Goal: Task Accomplishment & Management: Manage account settings

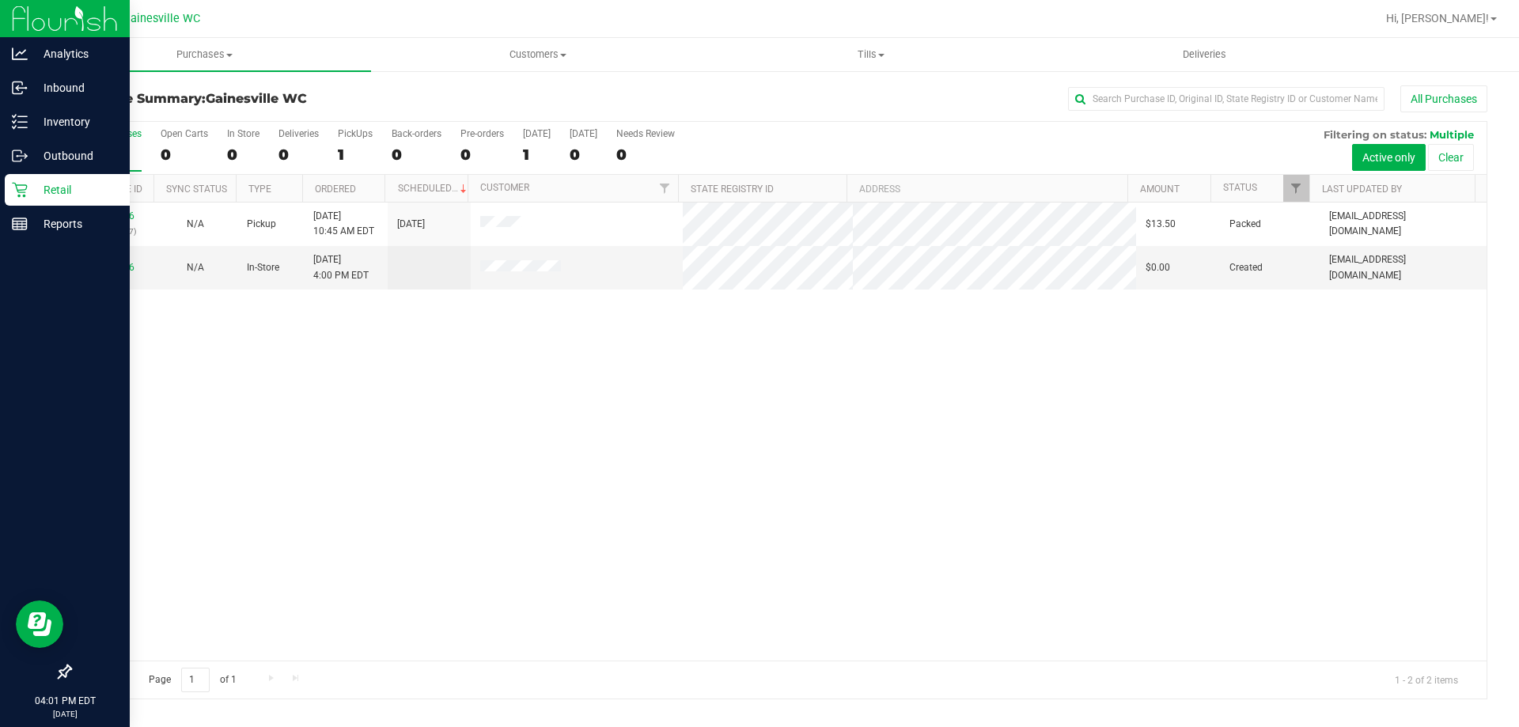
click at [85, 195] on p "Retail" at bounding box center [75, 189] width 95 height 19
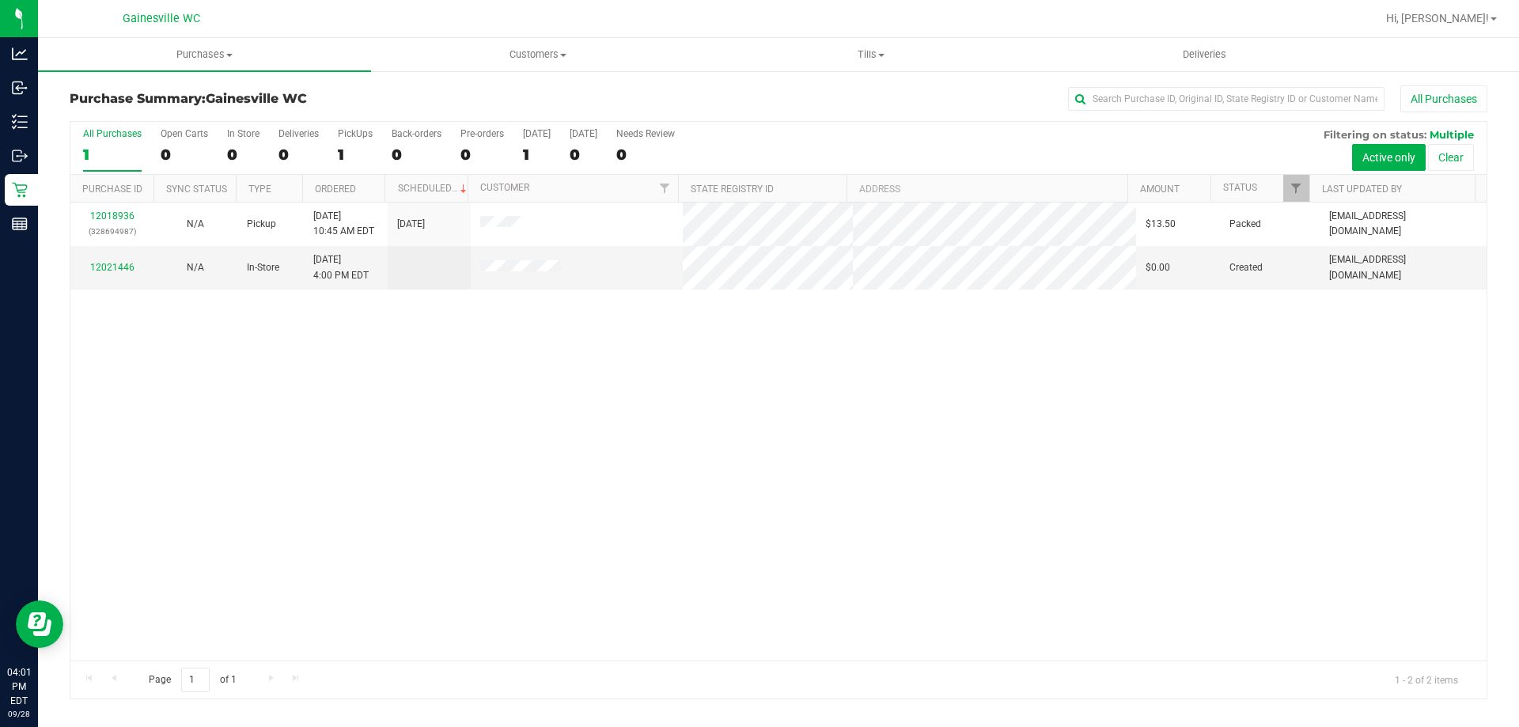
click at [129, 153] on div "1" at bounding box center [112, 155] width 59 height 18
click at [0, 0] on input "All Purchases 1" at bounding box center [0, 0] width 0 height 0
click at [252, 159] on div "1" at bounding box center [243, 155] width 32 height 18
click at [0, 0] on input "In Store 1" at bounding box center [0, 0] width 0 height 0
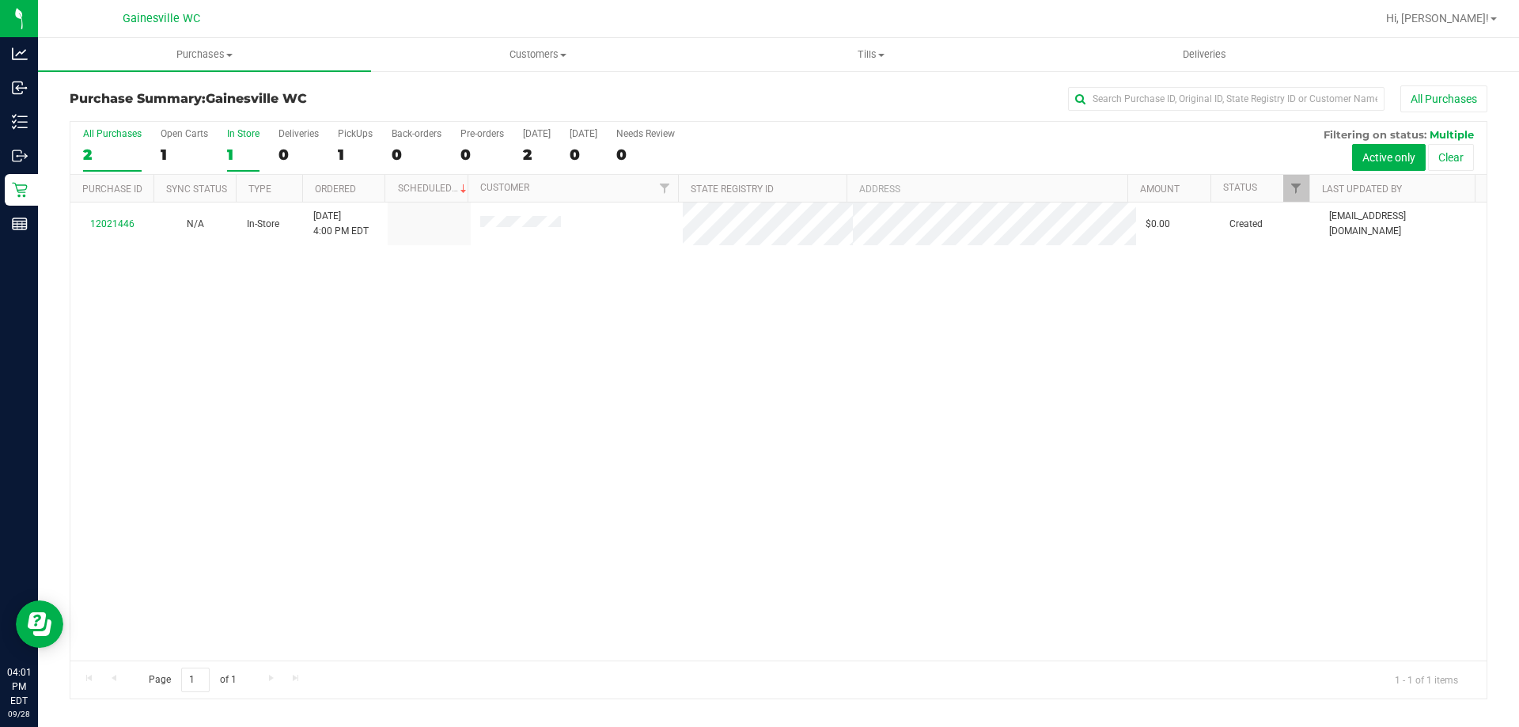
click at [112, 141] on label "All Purchases 2" at bounding box center [112, 150] width 59 height 44
click at [0, 0] on input "All Purchases 2" at bounding box center [0, 0] width 0 height 0
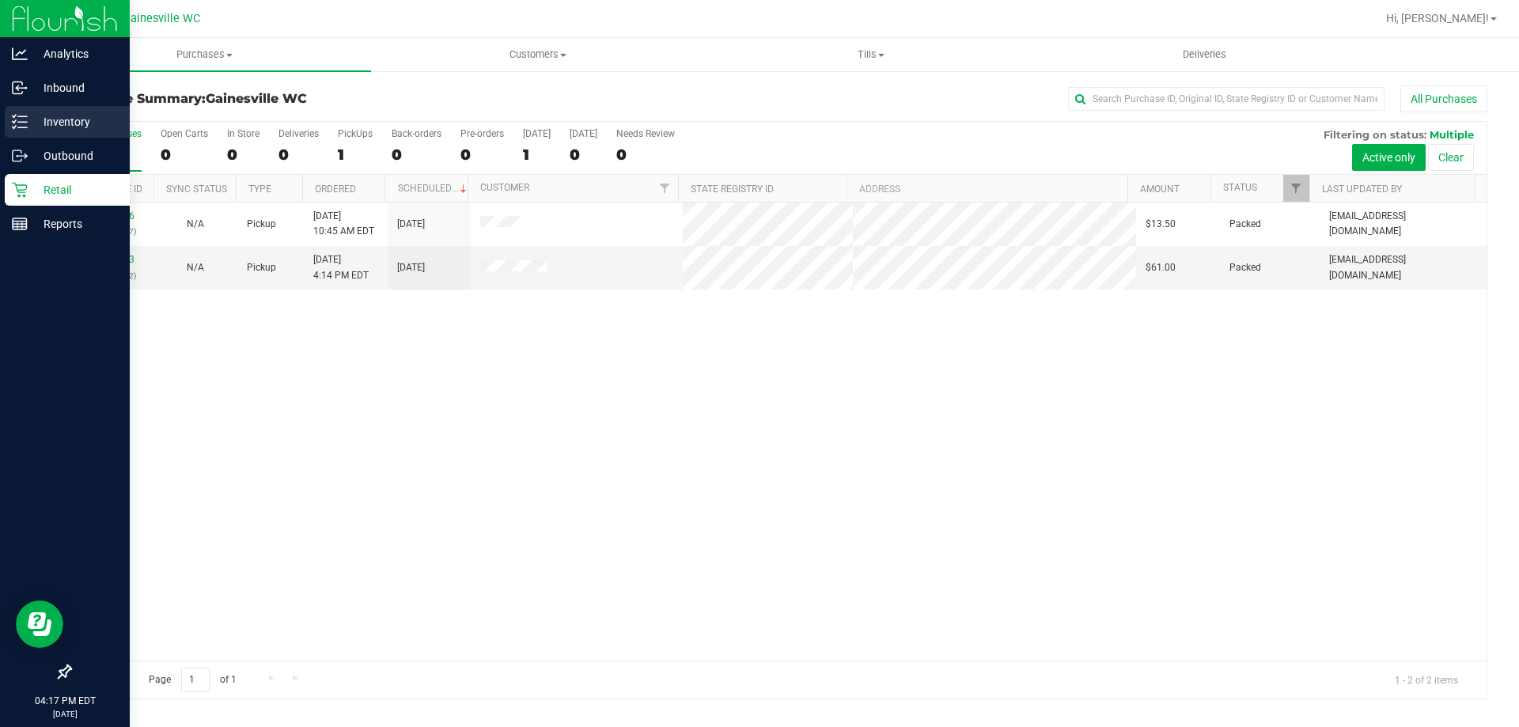
click at [25, 120] on icon at bounding box center [20, 122] width 16 height 16
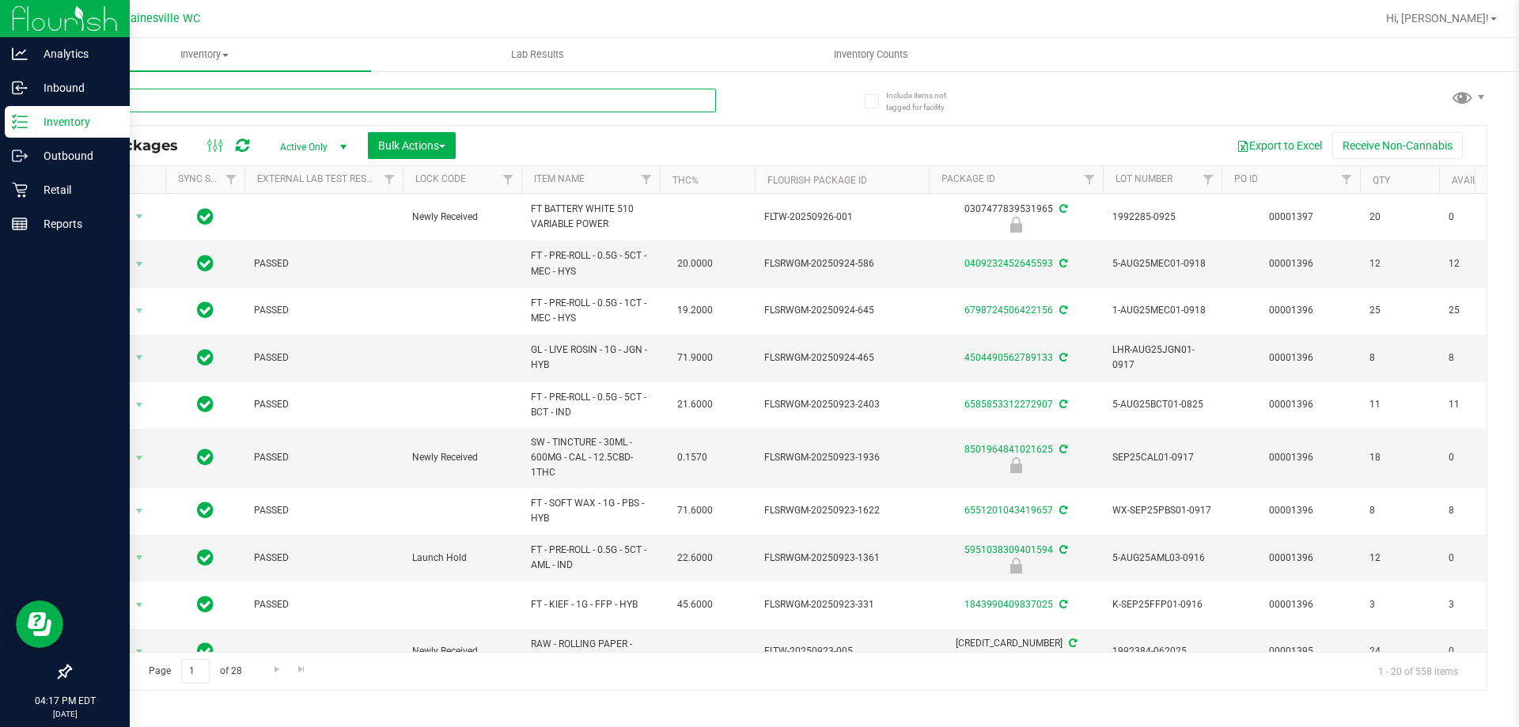
click at [180, 103] on input "text" at bounding box center [393, 101] width 646 height 24
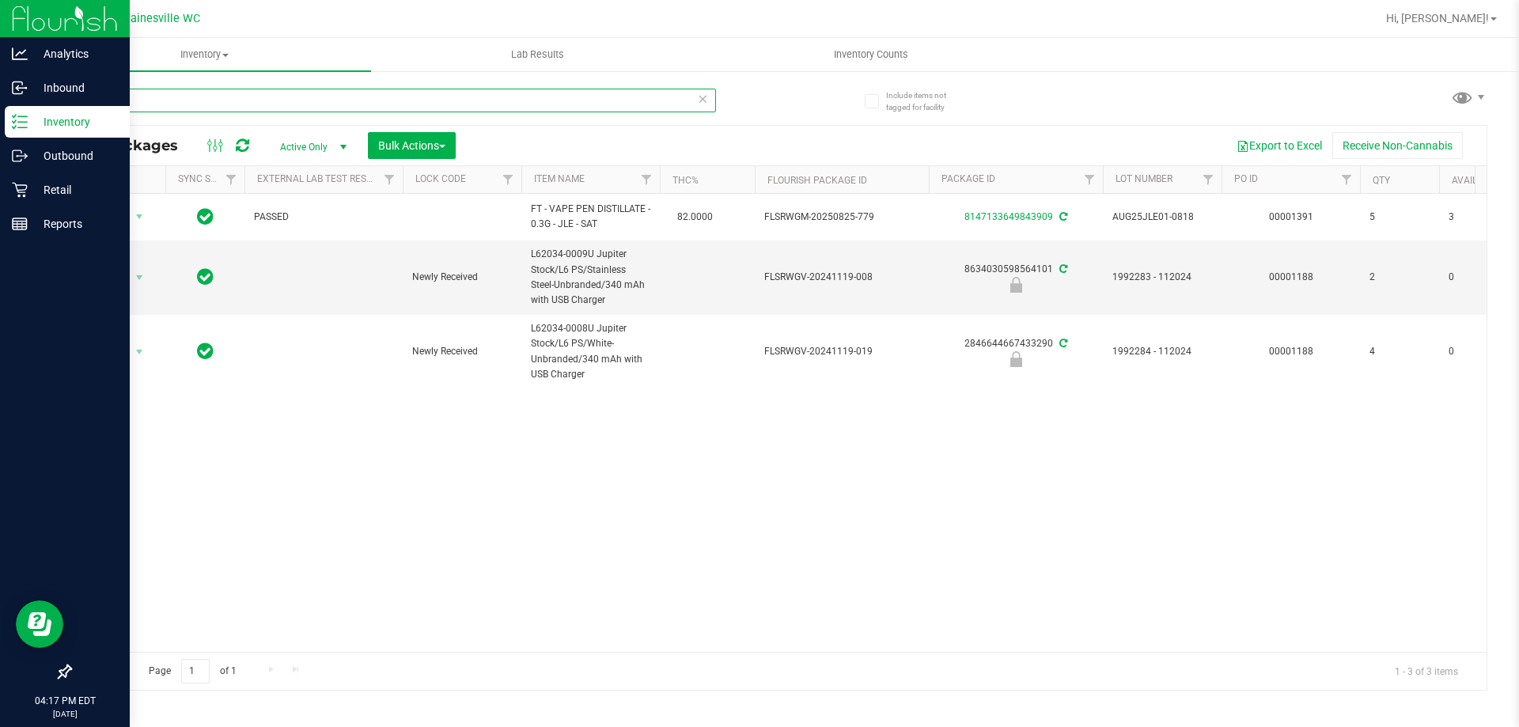
type input "jup"
click at [49, 197] on p "Retail" at bounding box center [75, 189] width 95 height 19
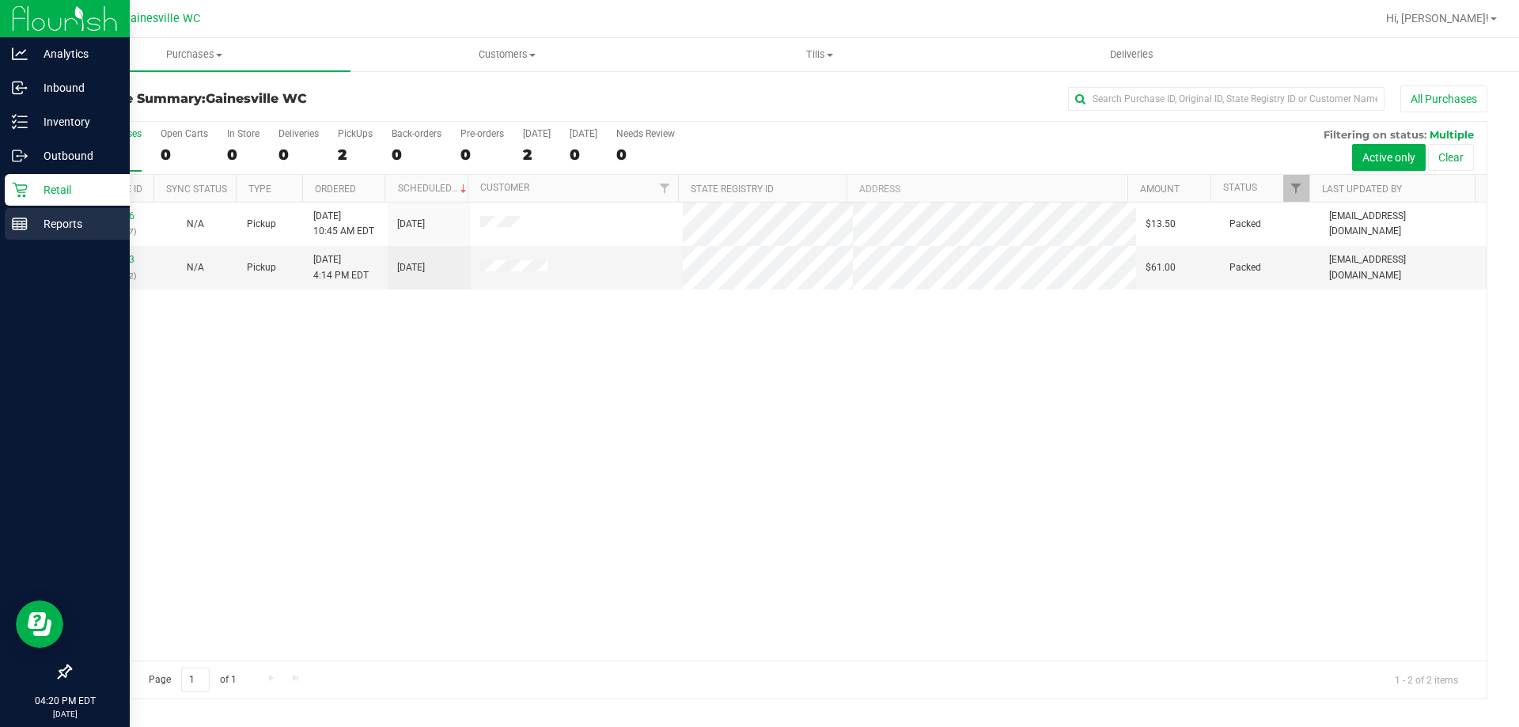
click at [32, 232] on p "Reports" at bounding box center [75, 223] width 95 height 19
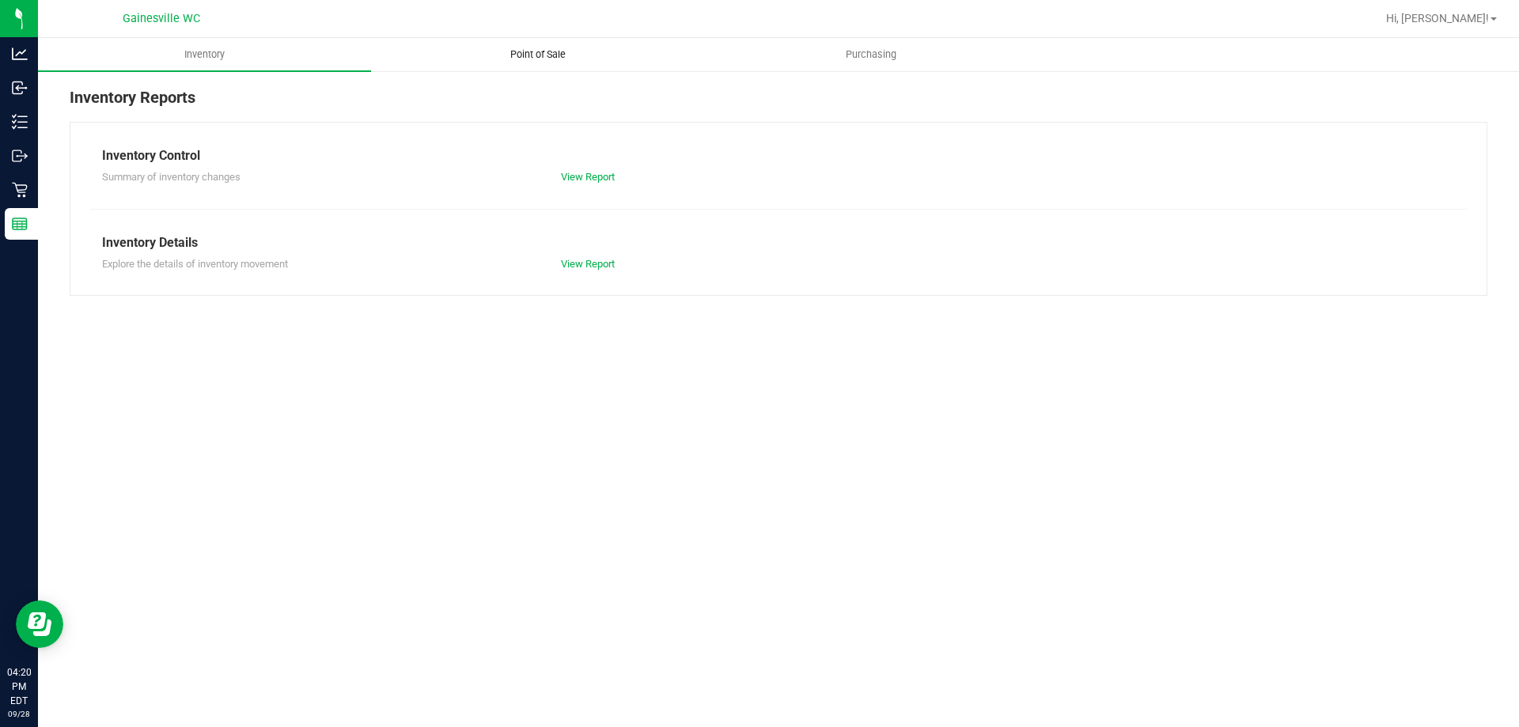
click at [532, 50] on span "Point of Sale" at bounding box center [538, 54] width 98 height 14
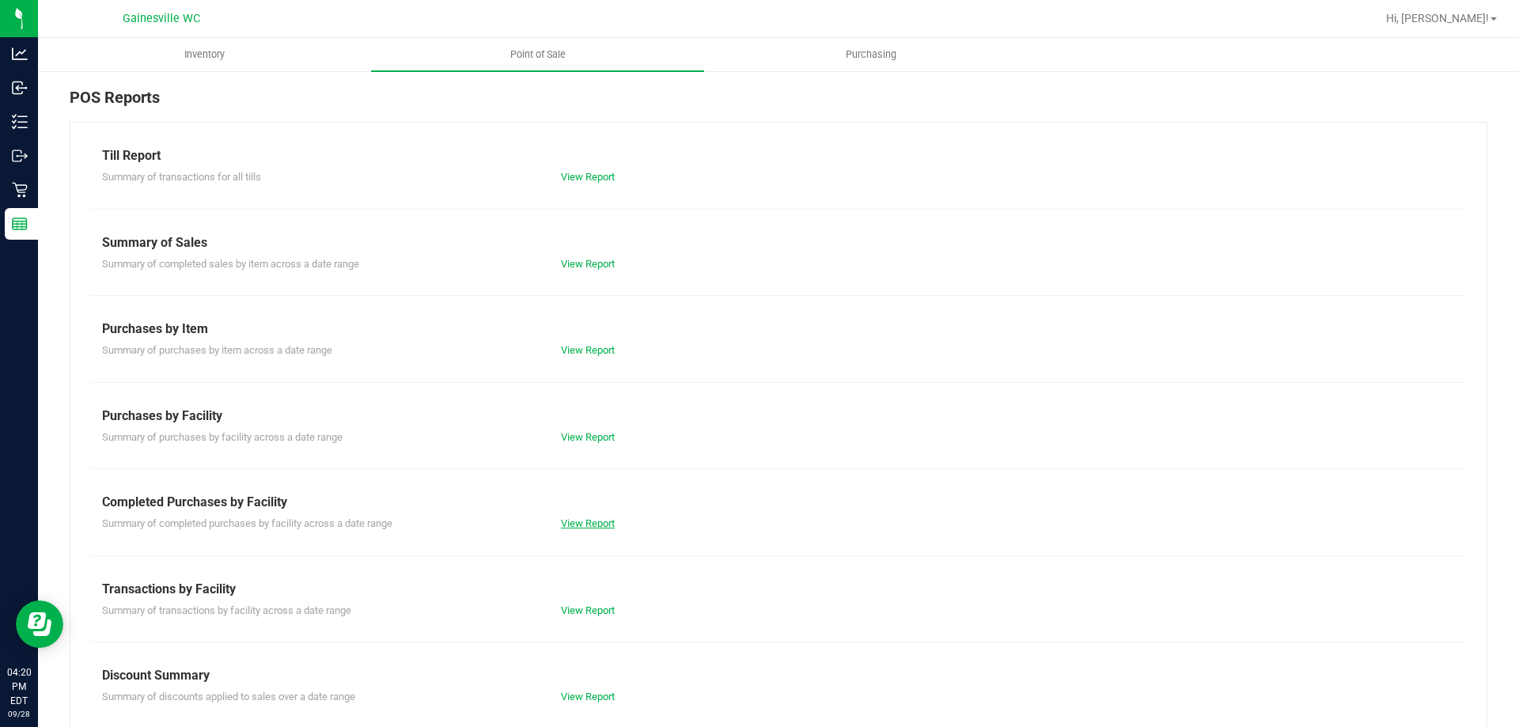
click at [571, 522] on link "View Report" at bounding box center [588, 523] width 54 height 12
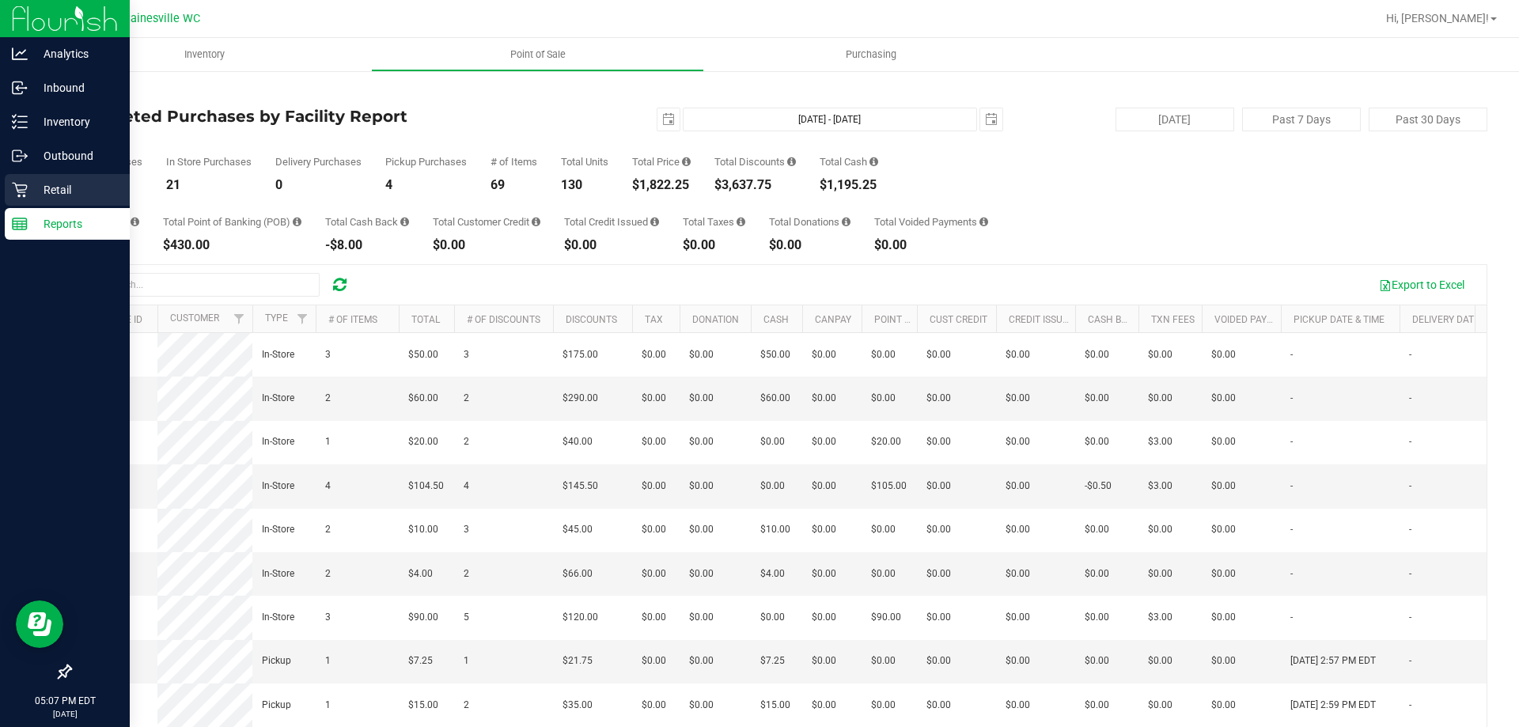
click at [31, 185] on p "Retail" at bounding box center [75, 189] width 95 height 19
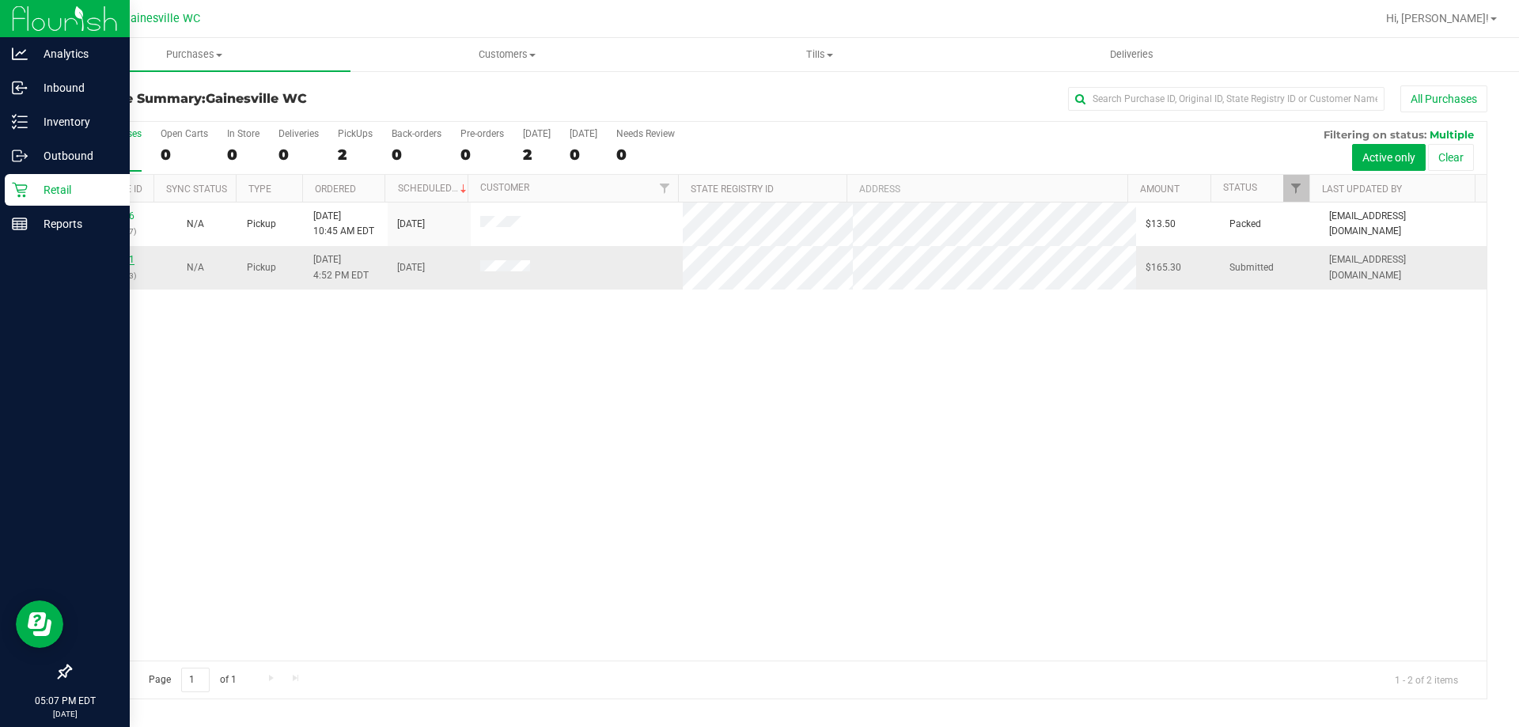
click at [112, 259] on link "12021801" at bounding box center [112, 259] width 44 height 11
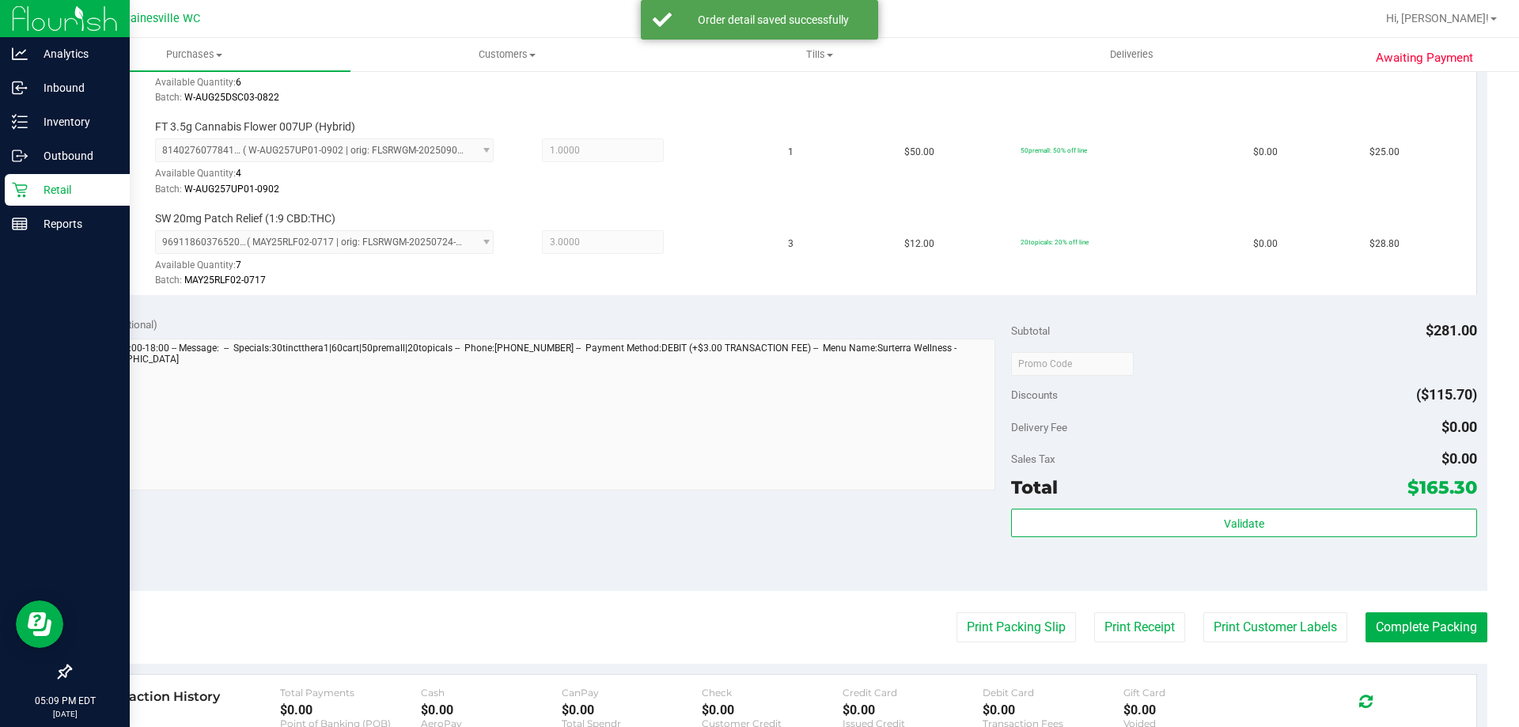
scroll to position [791, 0]
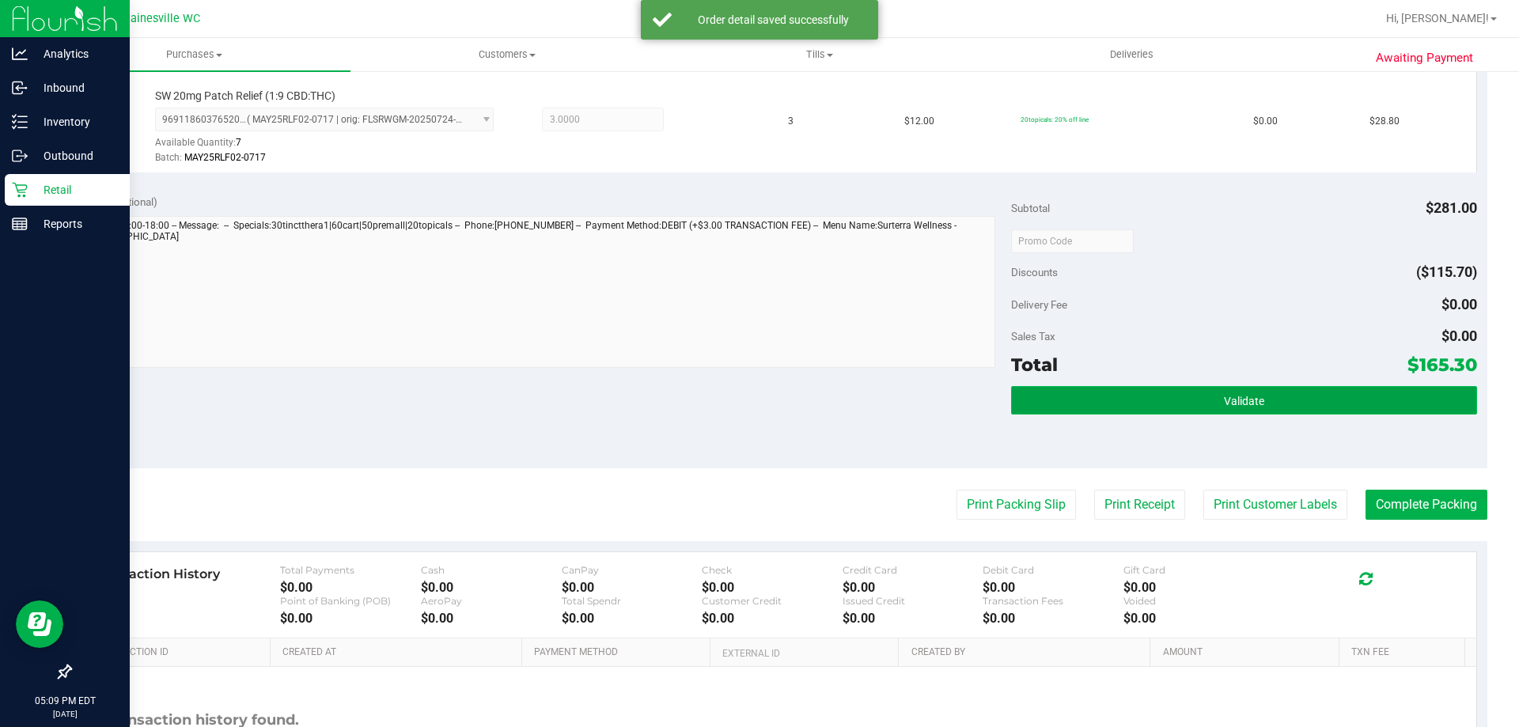
click at [1199, 388] on button "Validate" at bounding box center [1243, 400] width 465 height 28
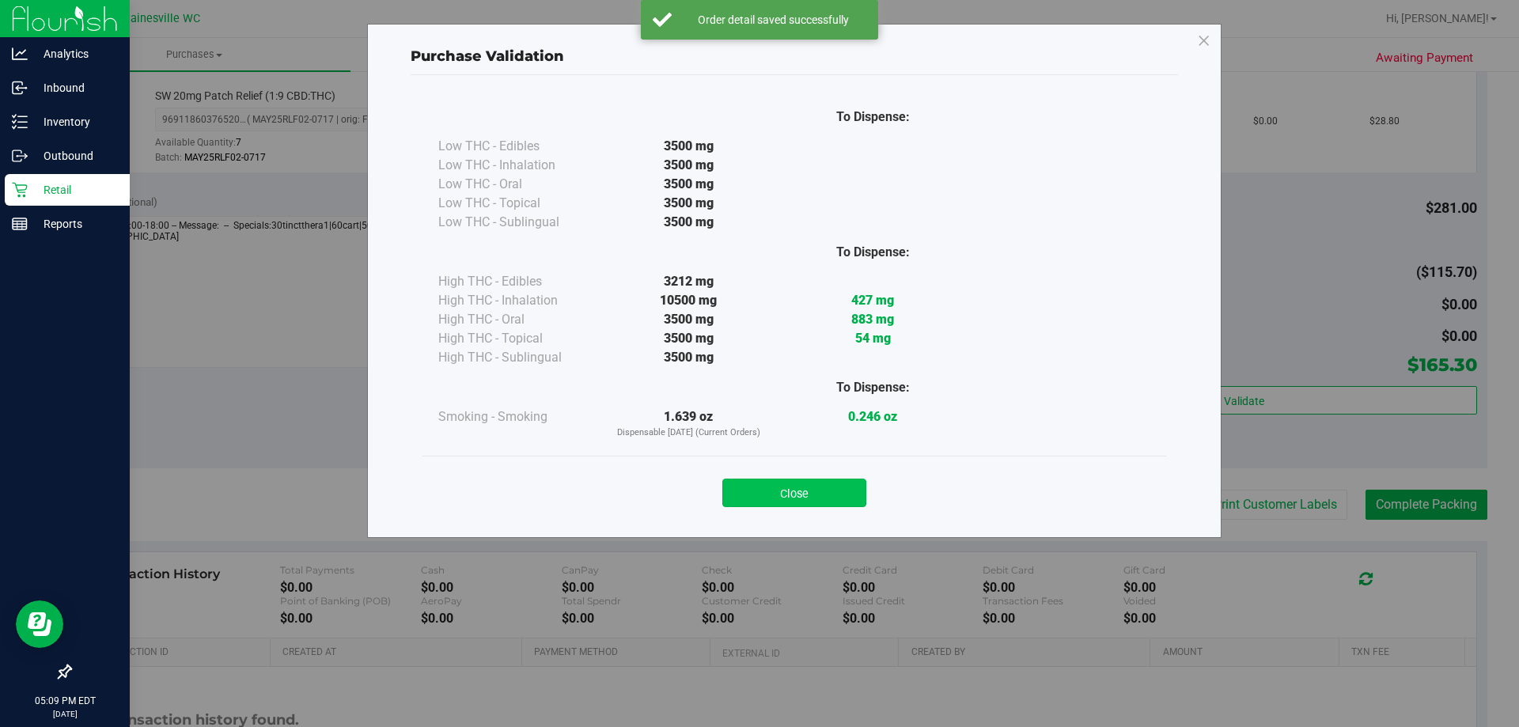
click at [822, 485] on button "Close" at bounding box center [794, 493] width 144 height 28
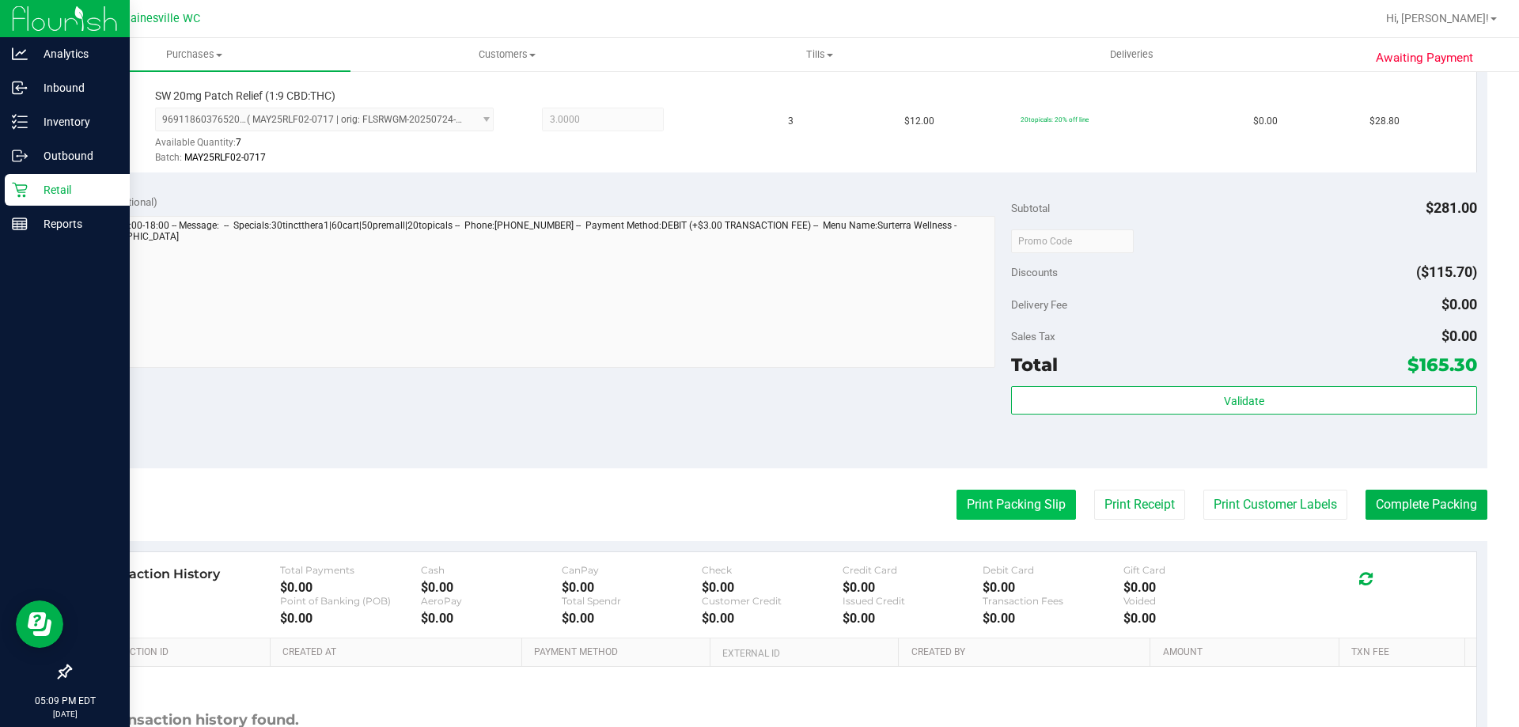
click at [959, 494] on button "Print Packing Slip" at bounding box center [1015, 505] width 119 height 30
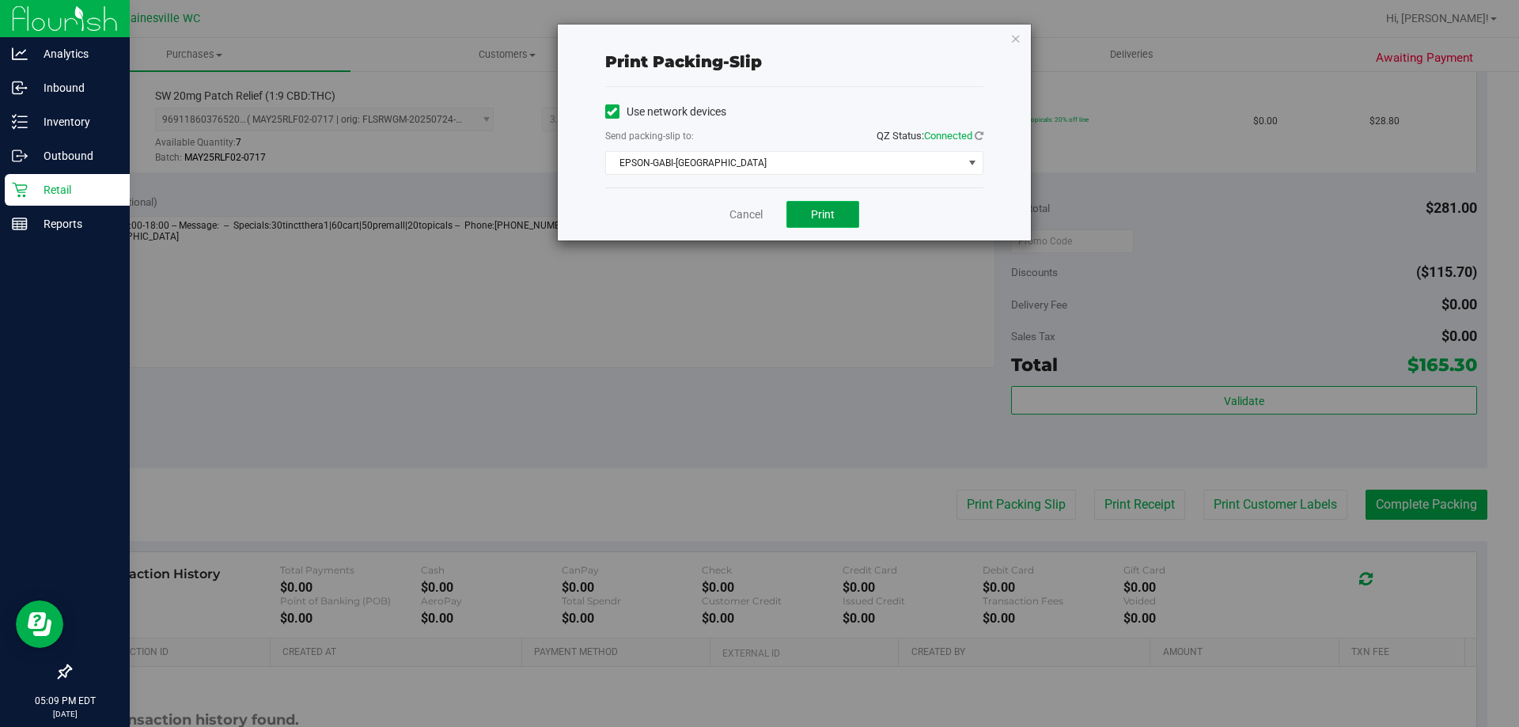
click at [837, 206] on button "Print" at bounding box center [822, 214] width 73 height 27
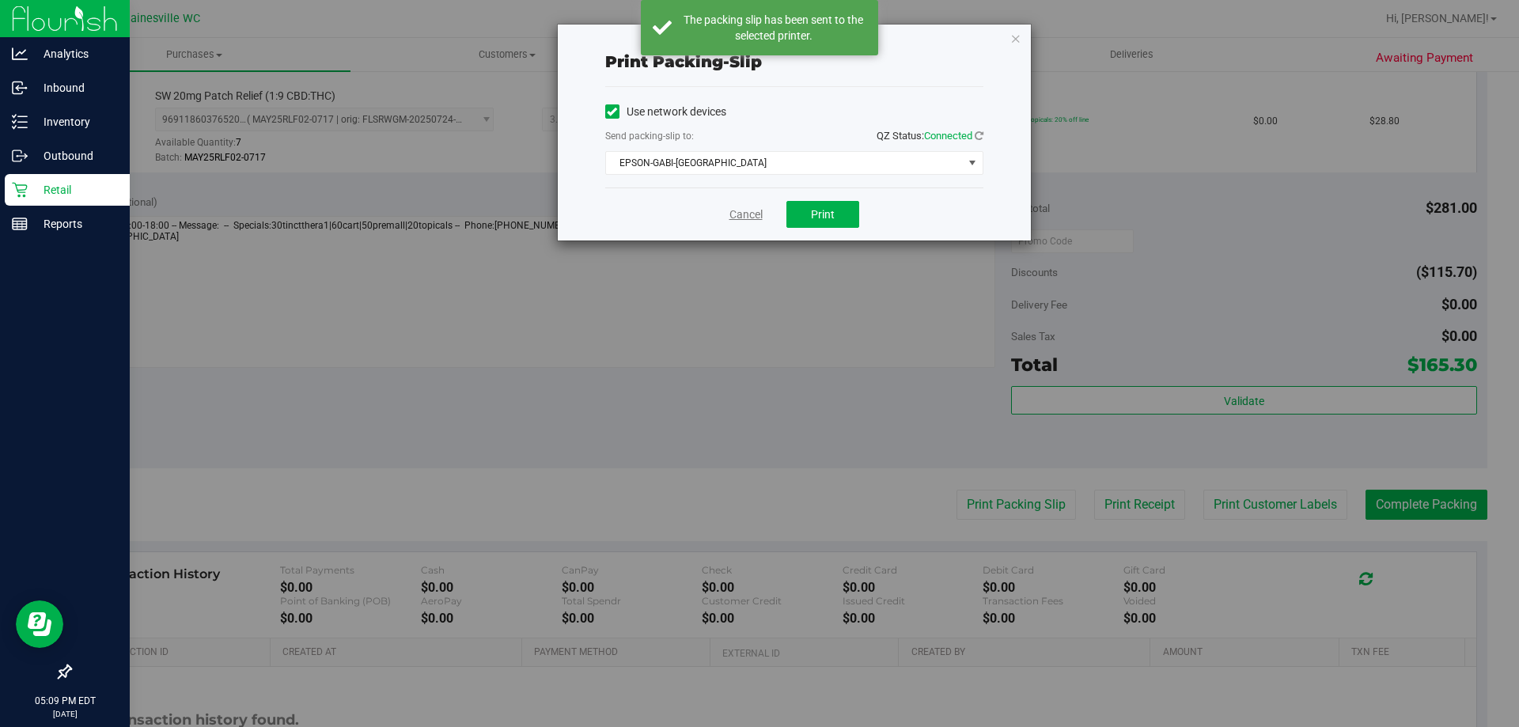
click at [740, 214] on link "Cancel" at bounding box center [745, 214] width 33 height 17
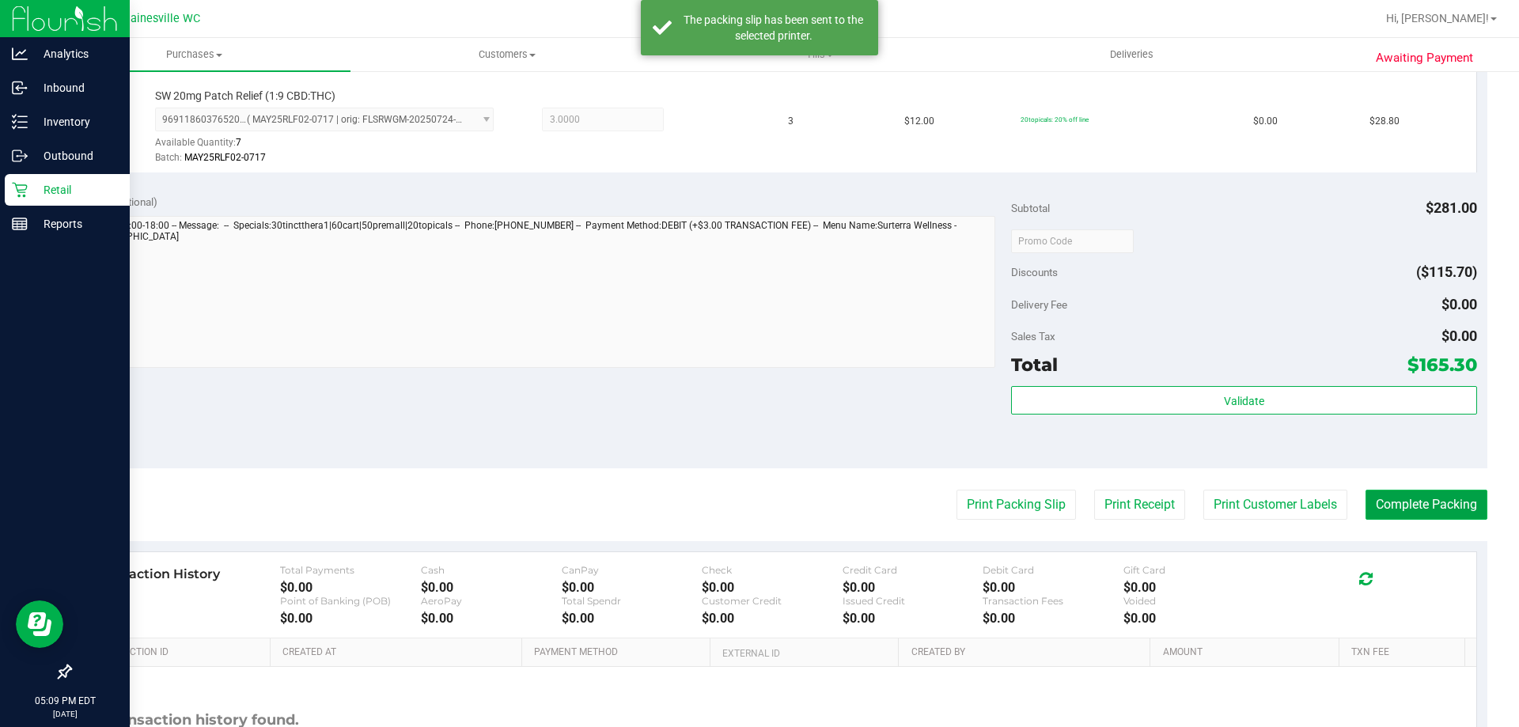
click at [1391, 497] on button "Complete Packing" at bounding box center [1426, 505] width 122 height 30
click at [48, 194] on p "Retail" at bounding box center [75, 189] width 95 height 19
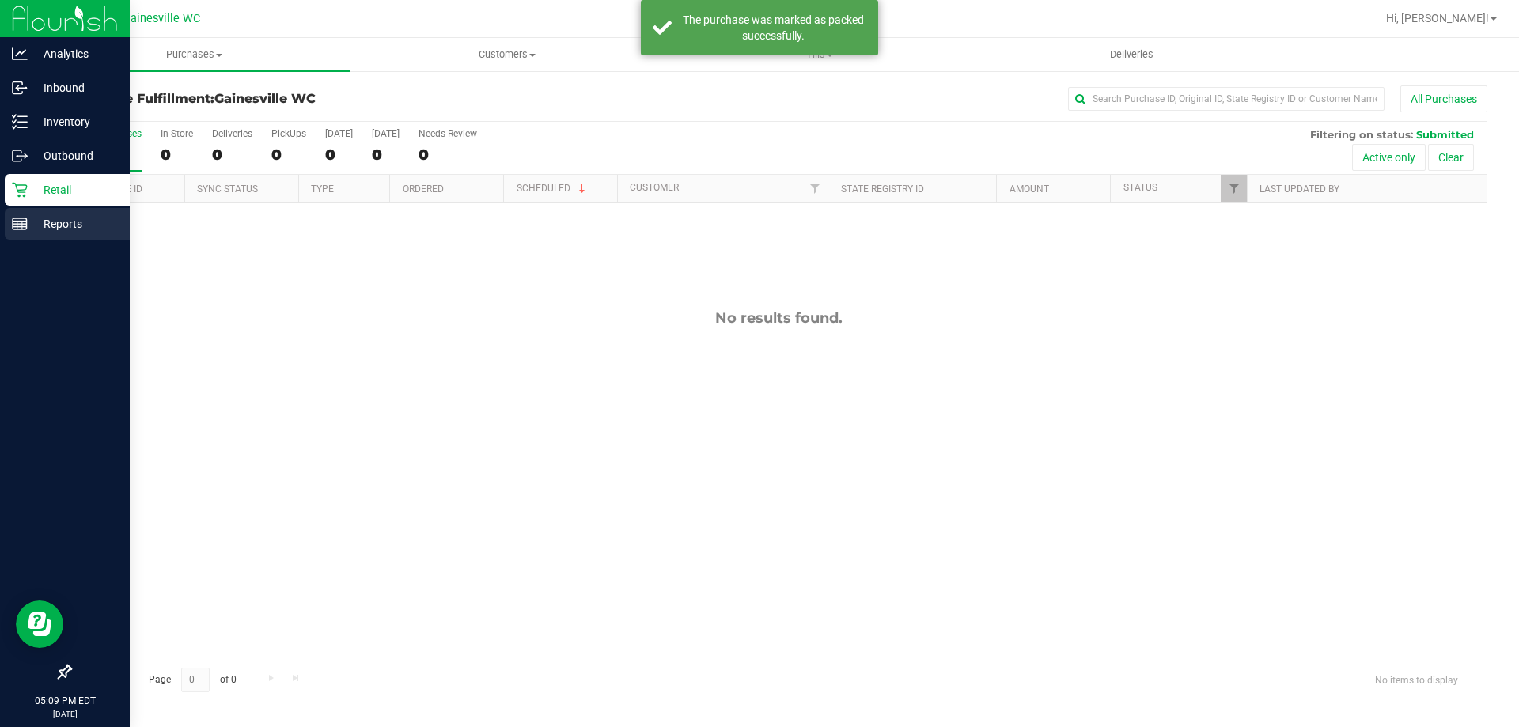
click at [48, 222] on p "Reports" at bounding box center [75, 223] width 95 height 19
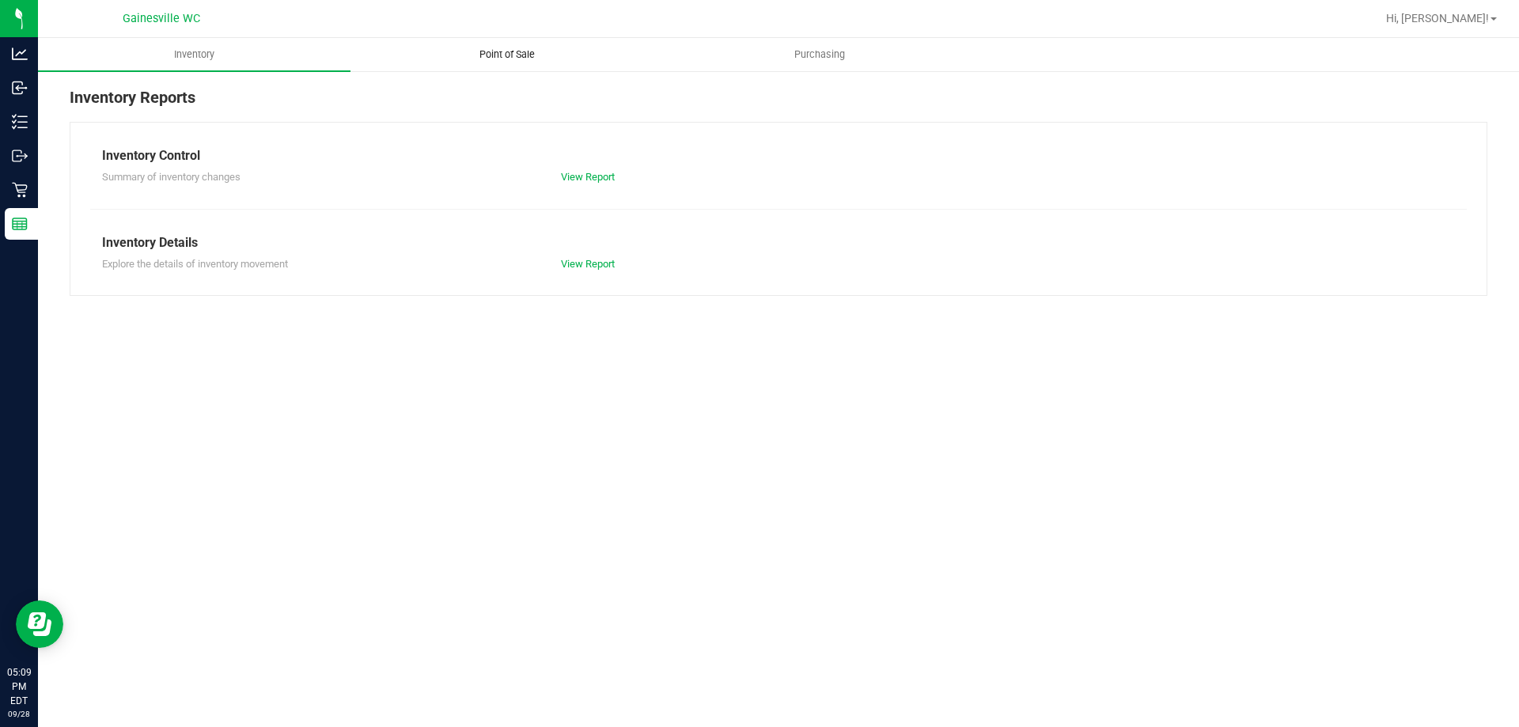
click at [496, 56] on span "Point of Sale" at bounding box center [507, 54] width 98 height 14
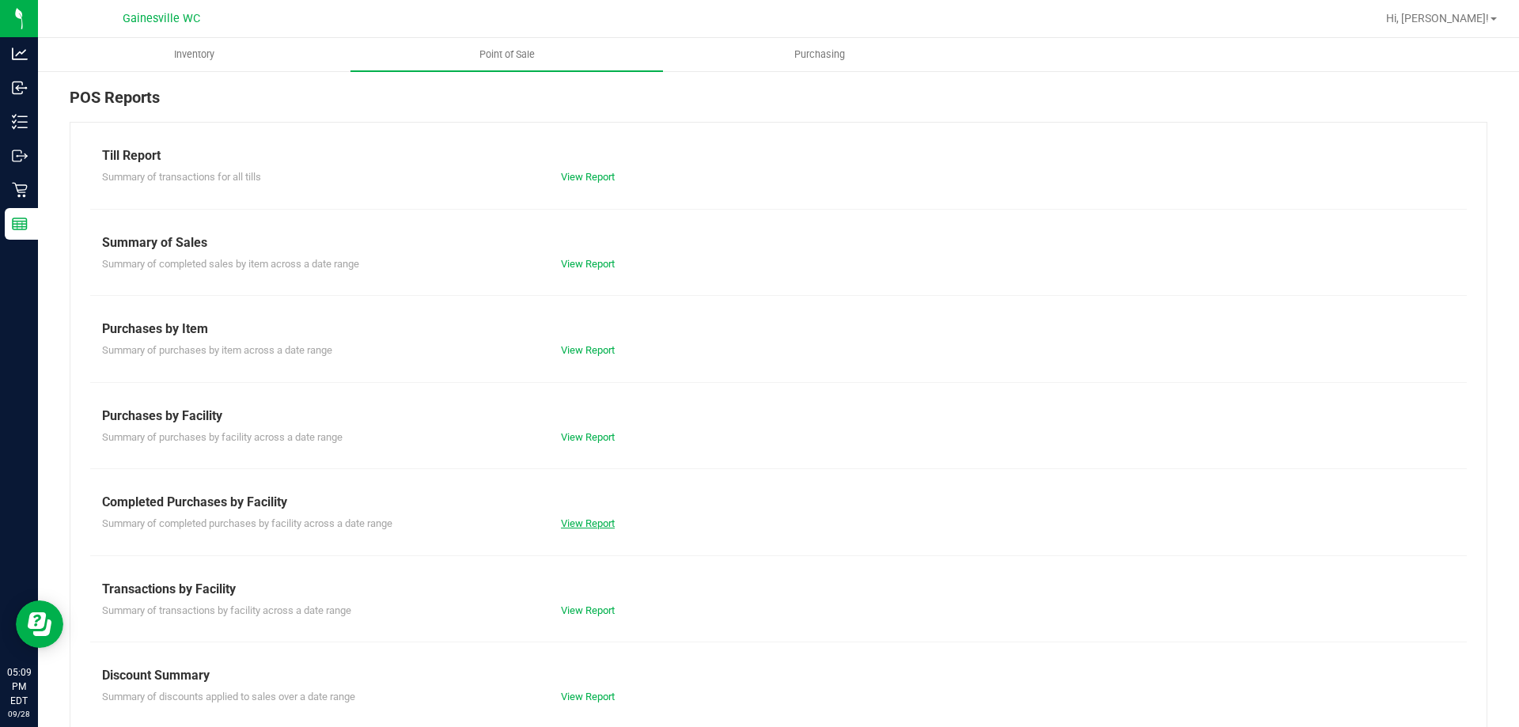
click at [586, 523] on link "View Report" at bounding box center [588, 523] width 54 height 12
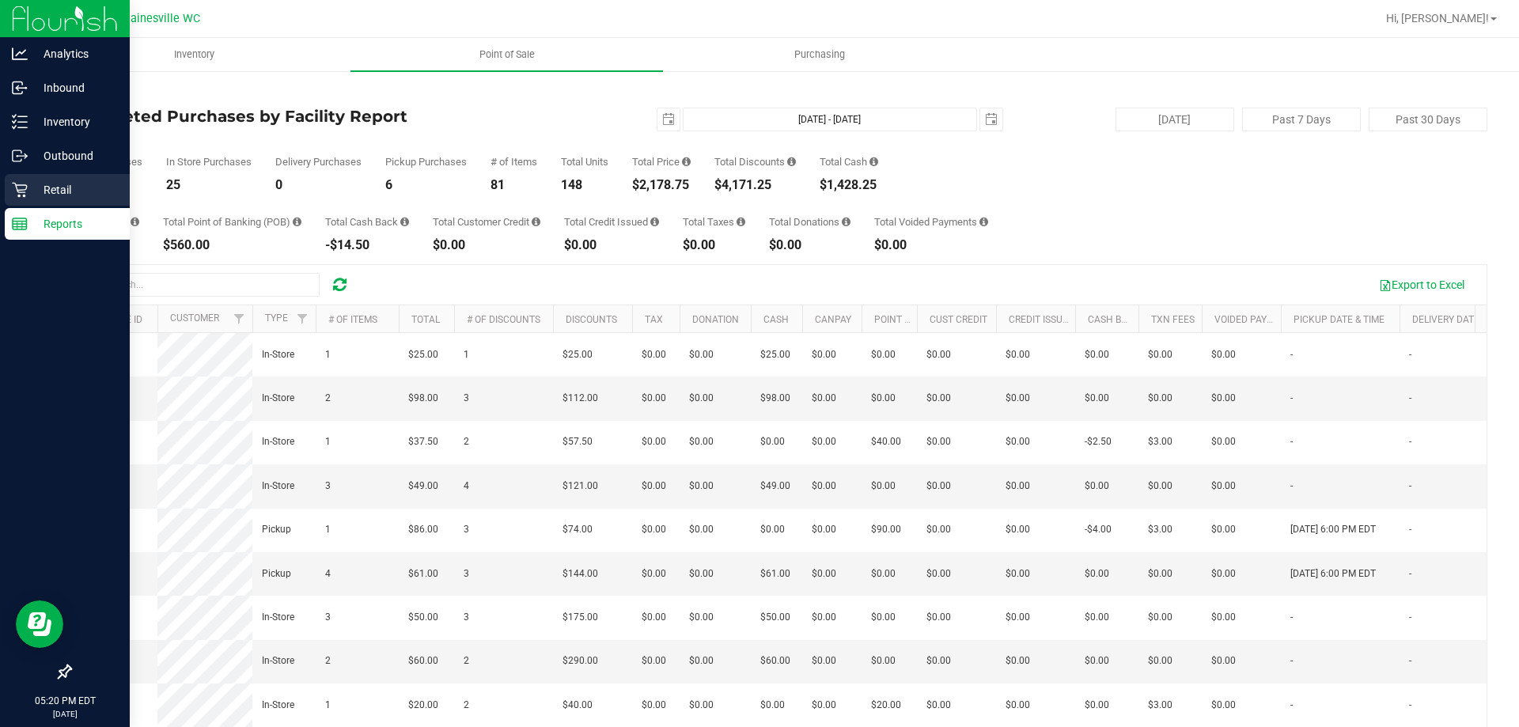
click at [31, 190] on p "Retail" at bounding box center [75, 189] width 95 height 19
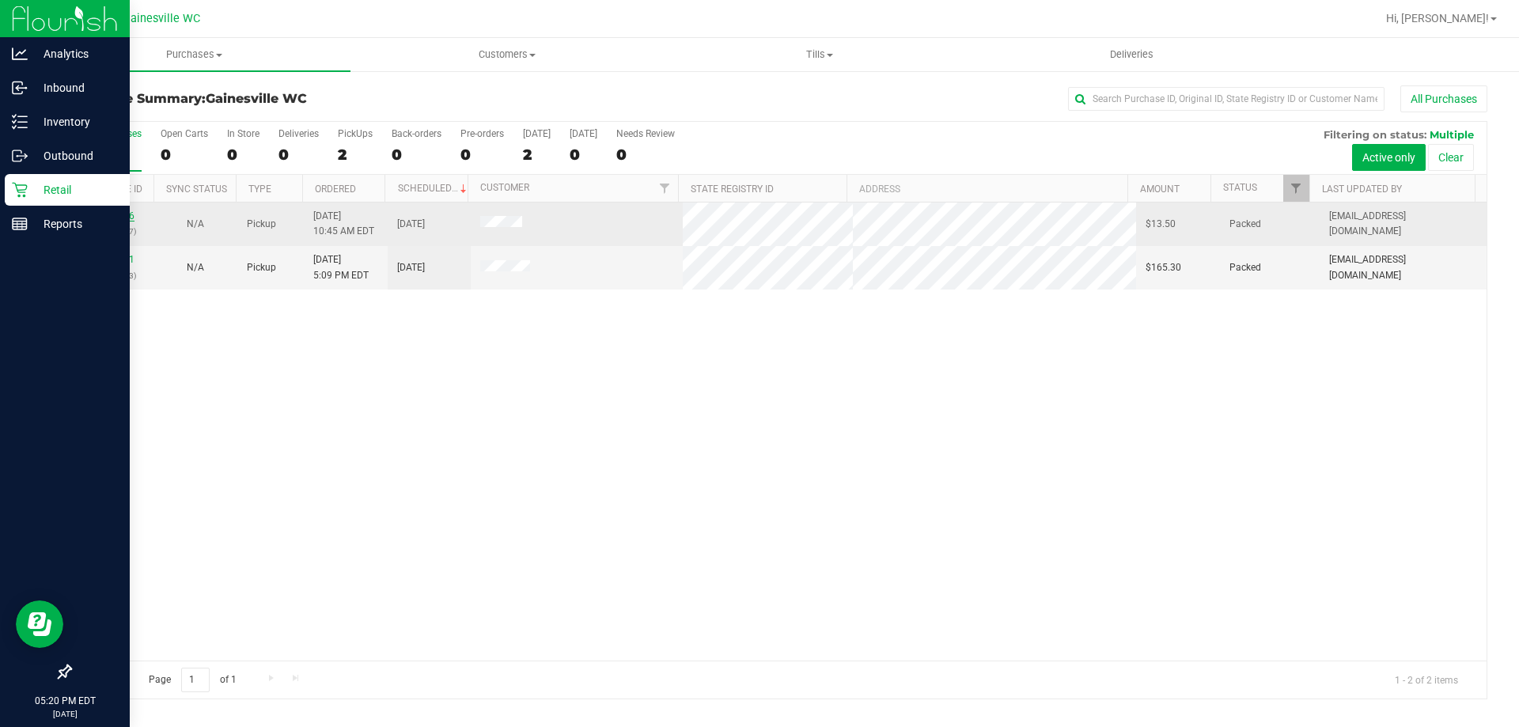
click at [113, 216] on link "12018936" at bounding box center [112, 215] width 44 height 11
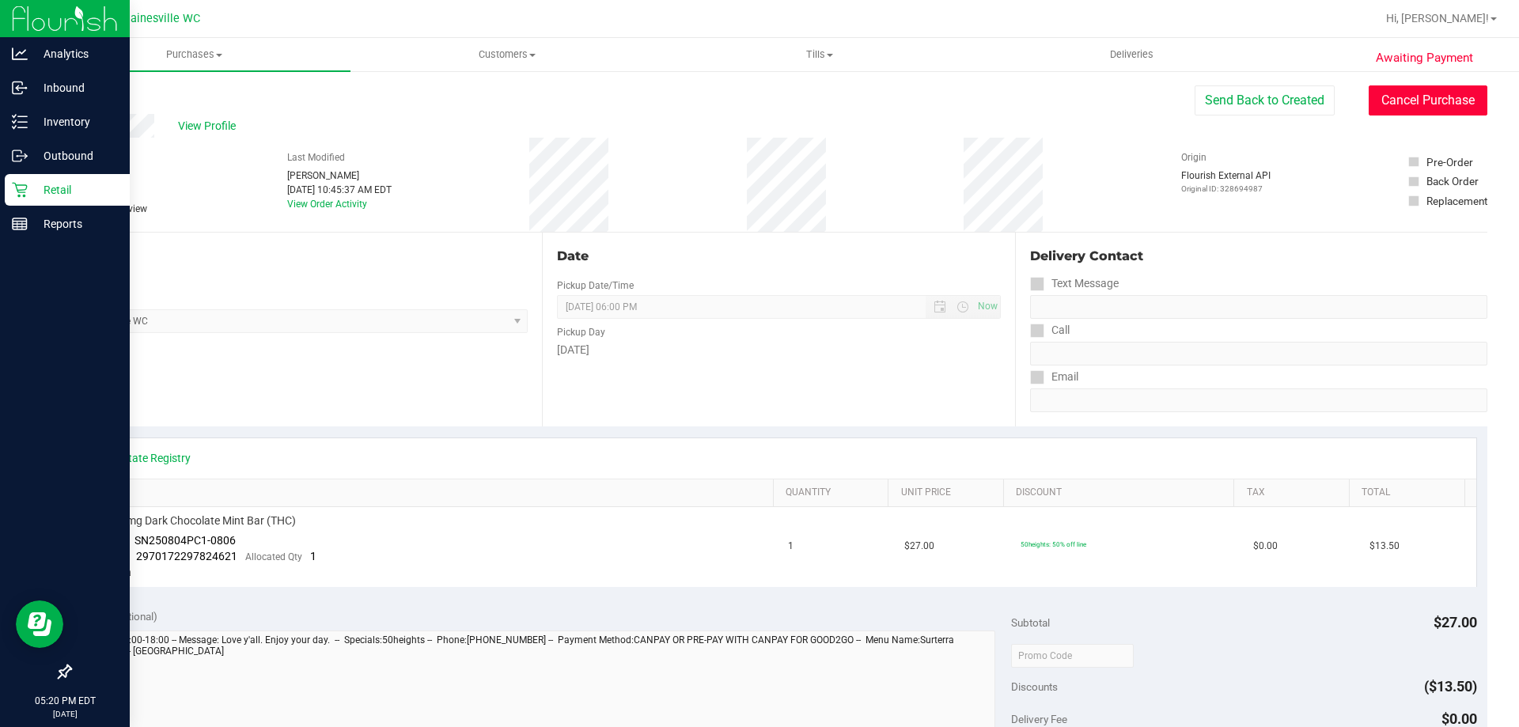
click at [1416, 109] on button "Cancel Purchase" at bounding box center [1427, 100] width 119 height 30
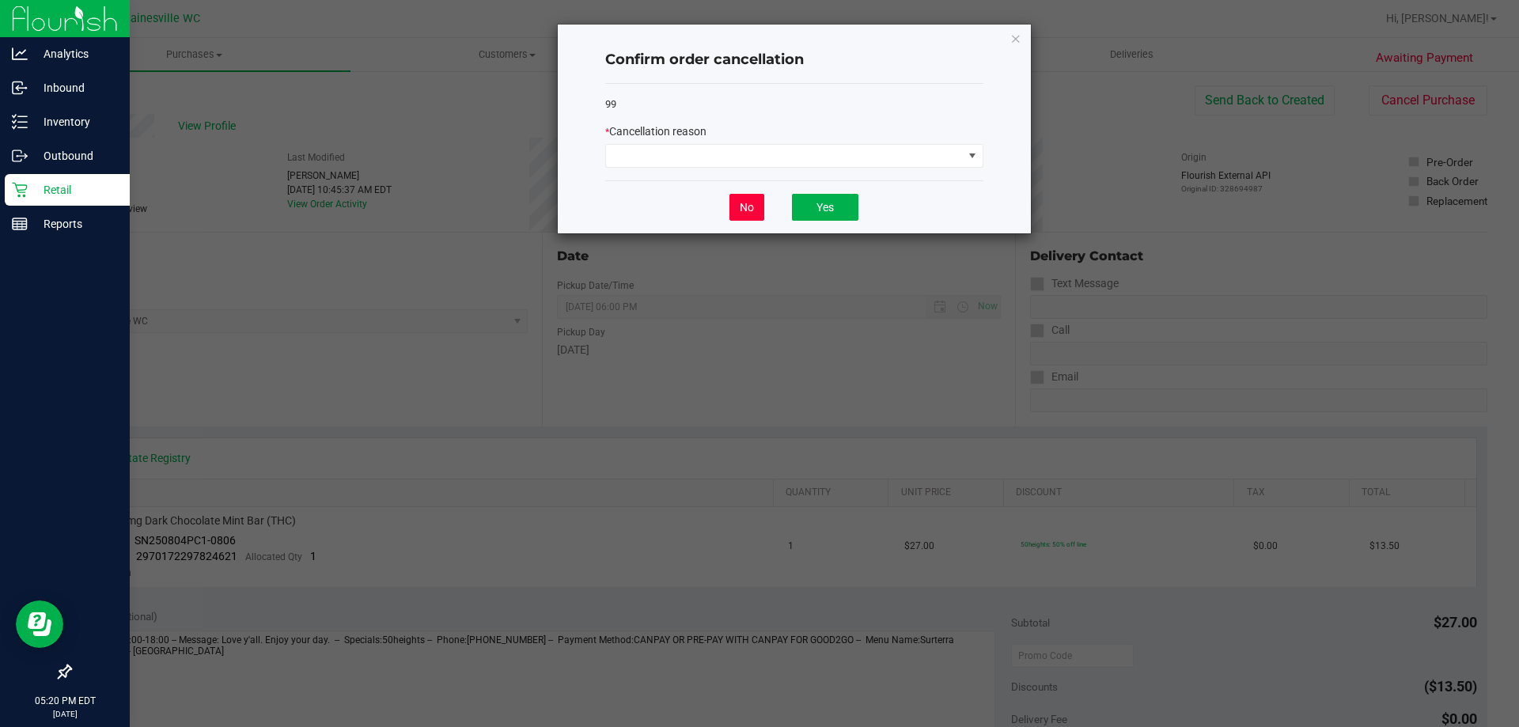
click at [734, 202] on button "No" at bounding box center [746, 207] width 35 height 27
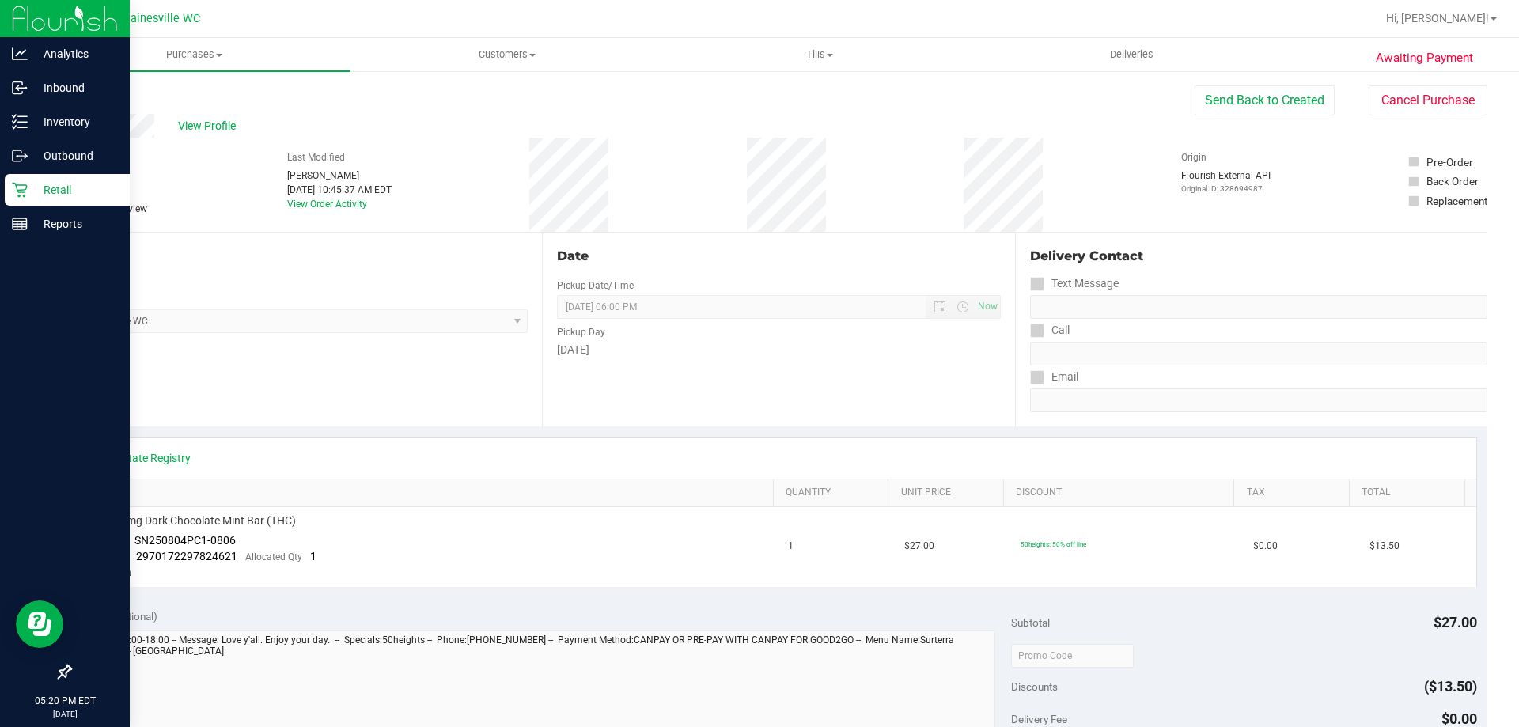
click at [34, 182] on p "Retail" at bounding box center [75, 189] width 95 height 19
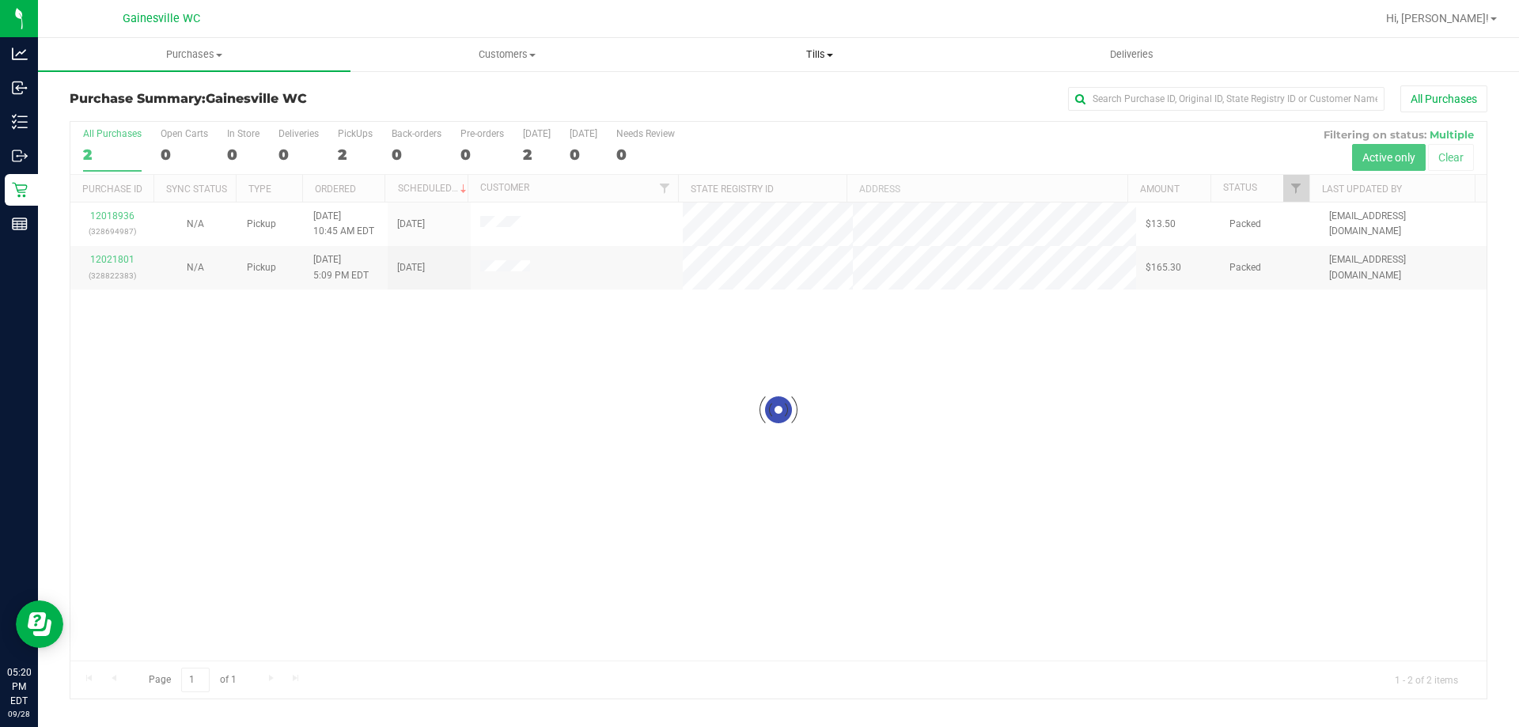
click at [821, 55] on span "Tills" at bounding box center [819, 54] width 311 height 14
click at [787, 89] on li "Manage tills" at bounding box center [819, 95] width 312 height 19
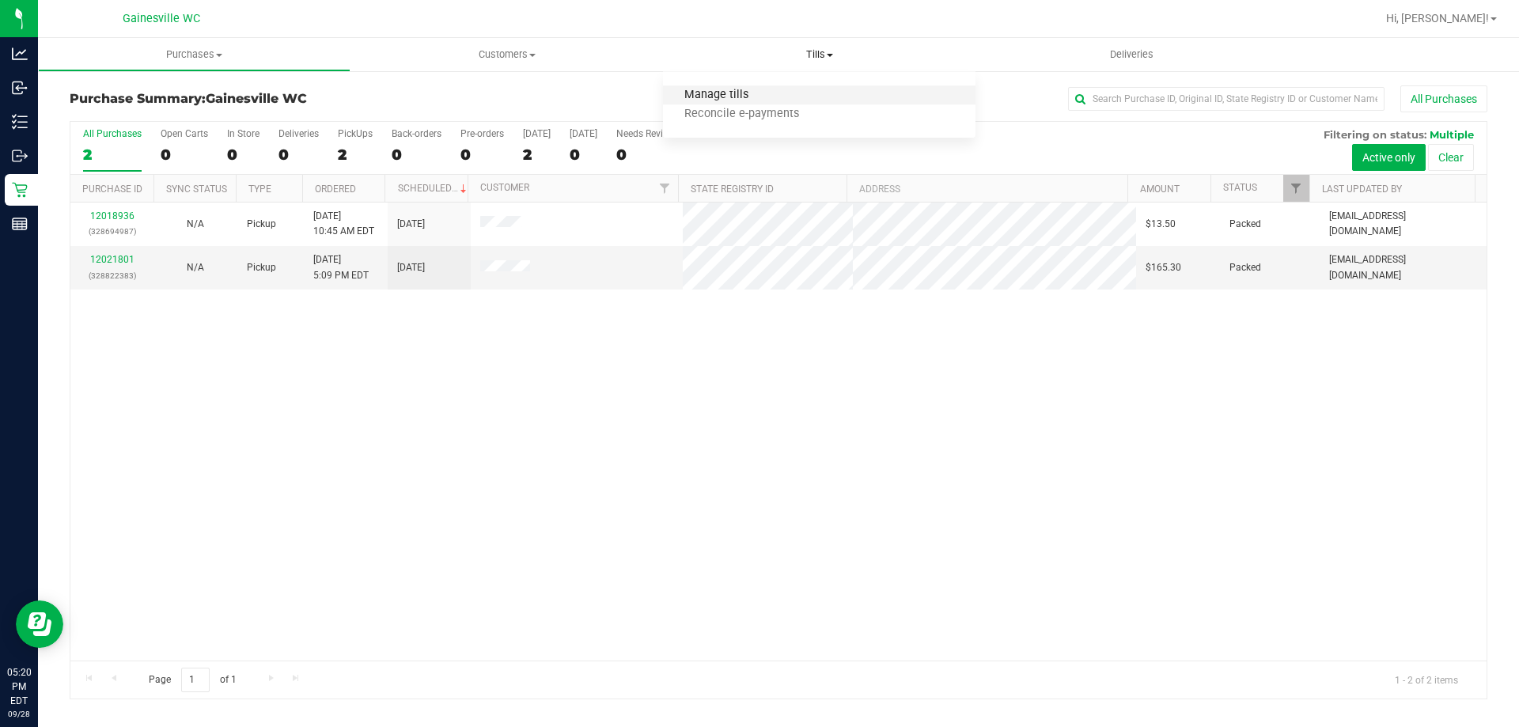
click at [703, 96] on span "Manage tills" at bounding box center [716, 95] width 107 height 13
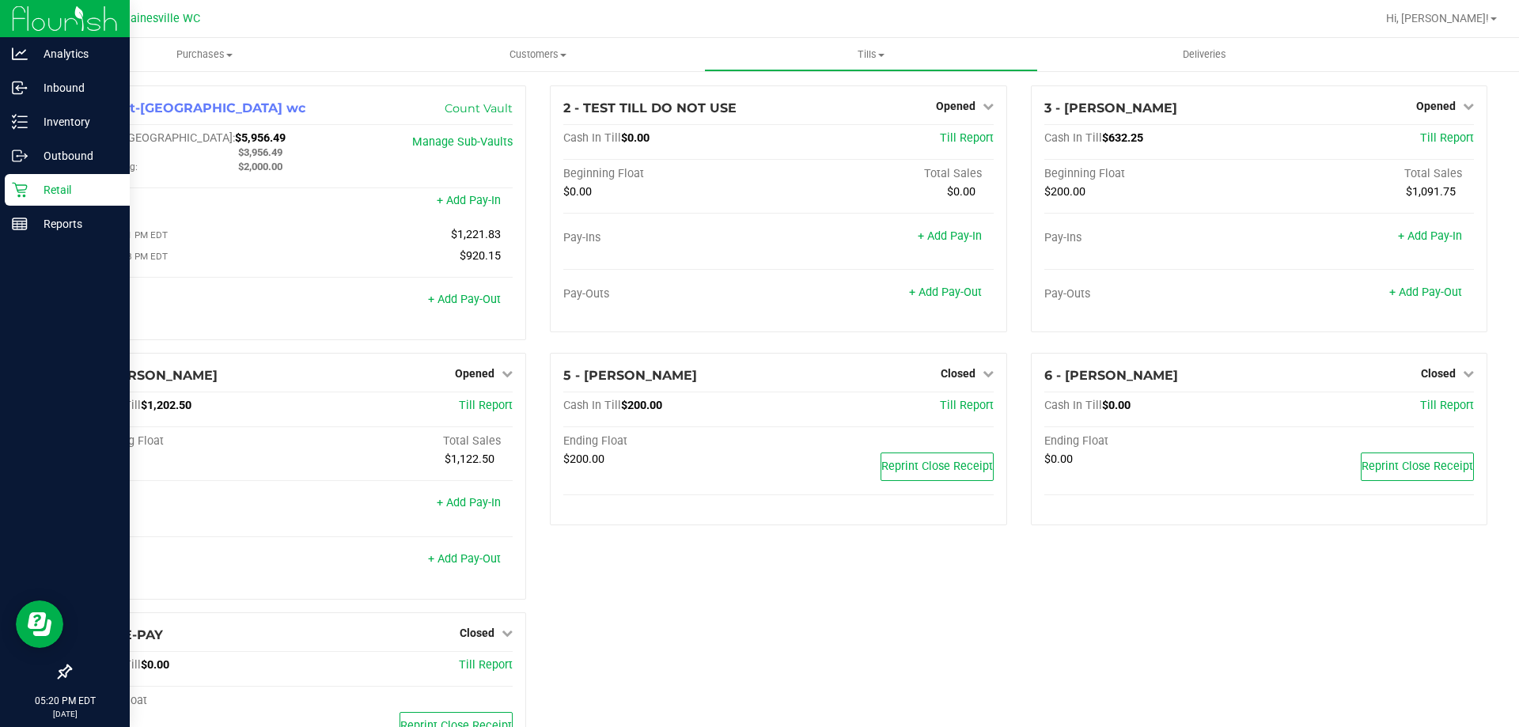
click at [40, 189] on p "Retail" at bounding box center [75, 189] width 95 height 19
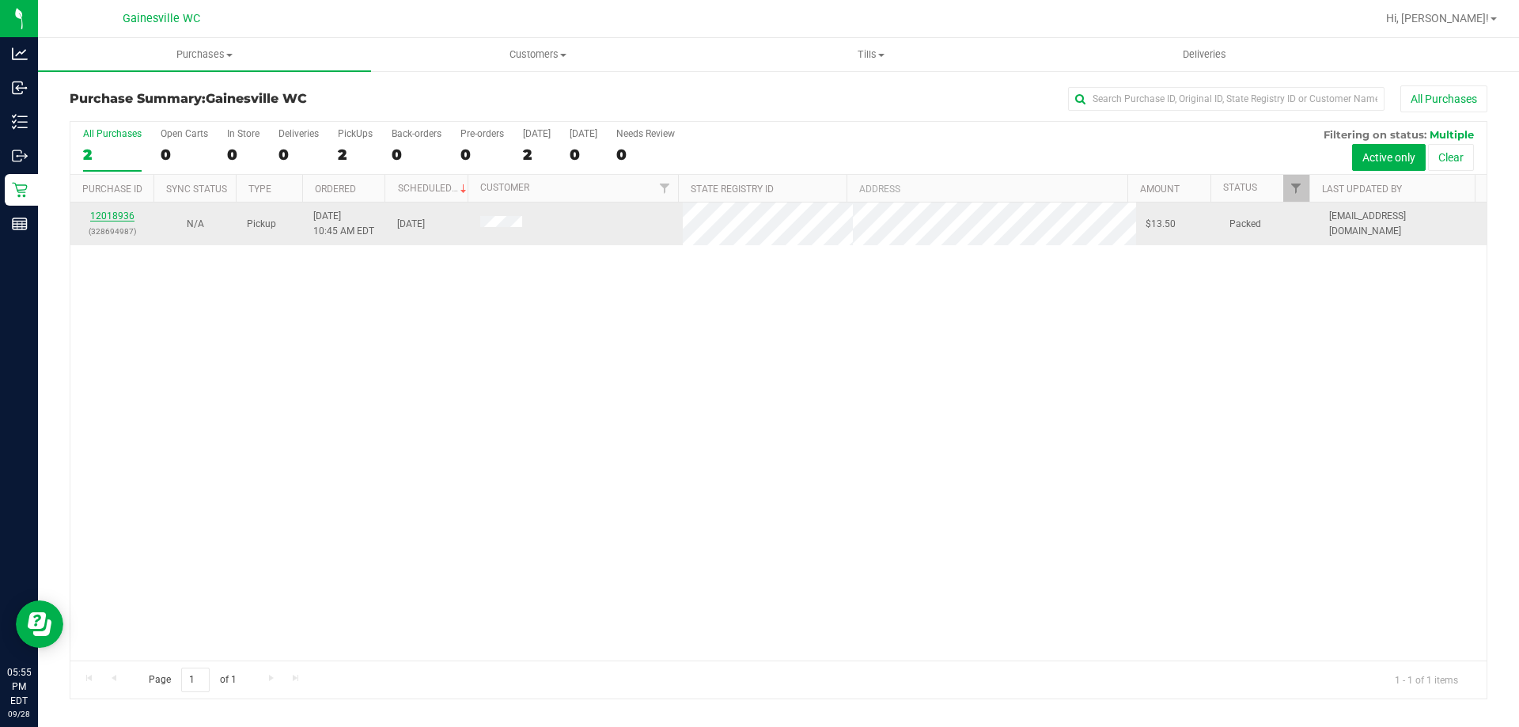
click at [111, 218] on link "12018936" at bounding box center [112, 215] width 44 height 11
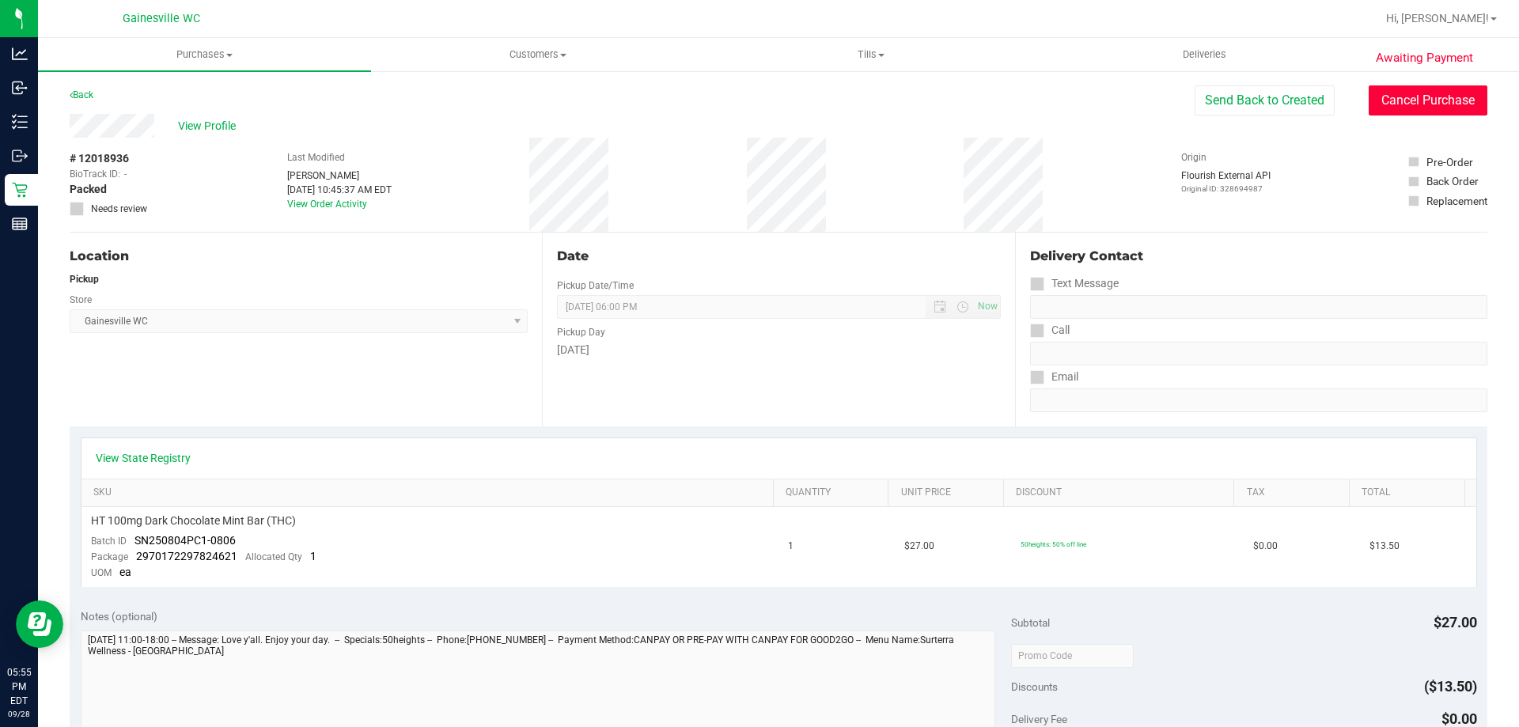
click at [1400, 108] on button "Cancel Purchase" at bounding box center [1427, 100] width 119 height 30
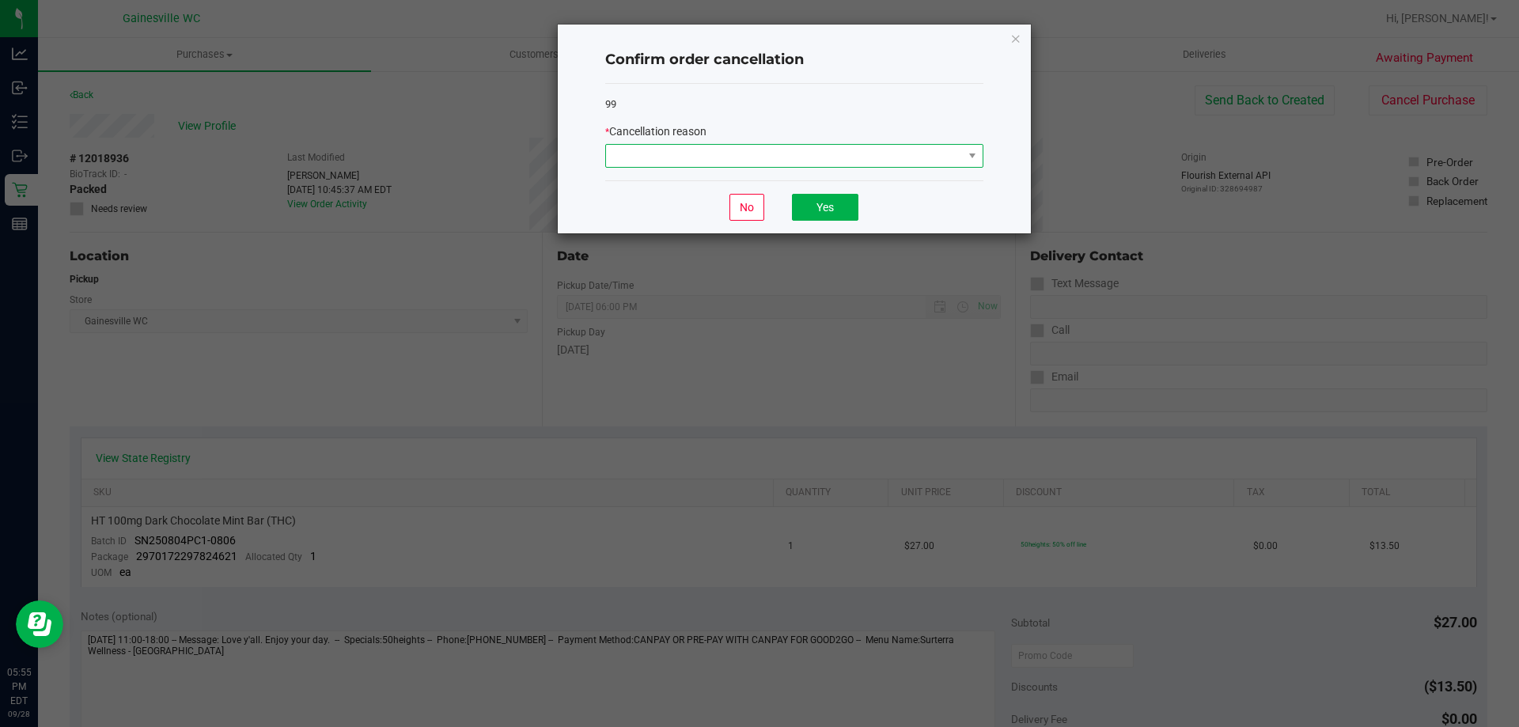
click at [857, 147] on span at bounding box center [784, 156] width 357 height 22
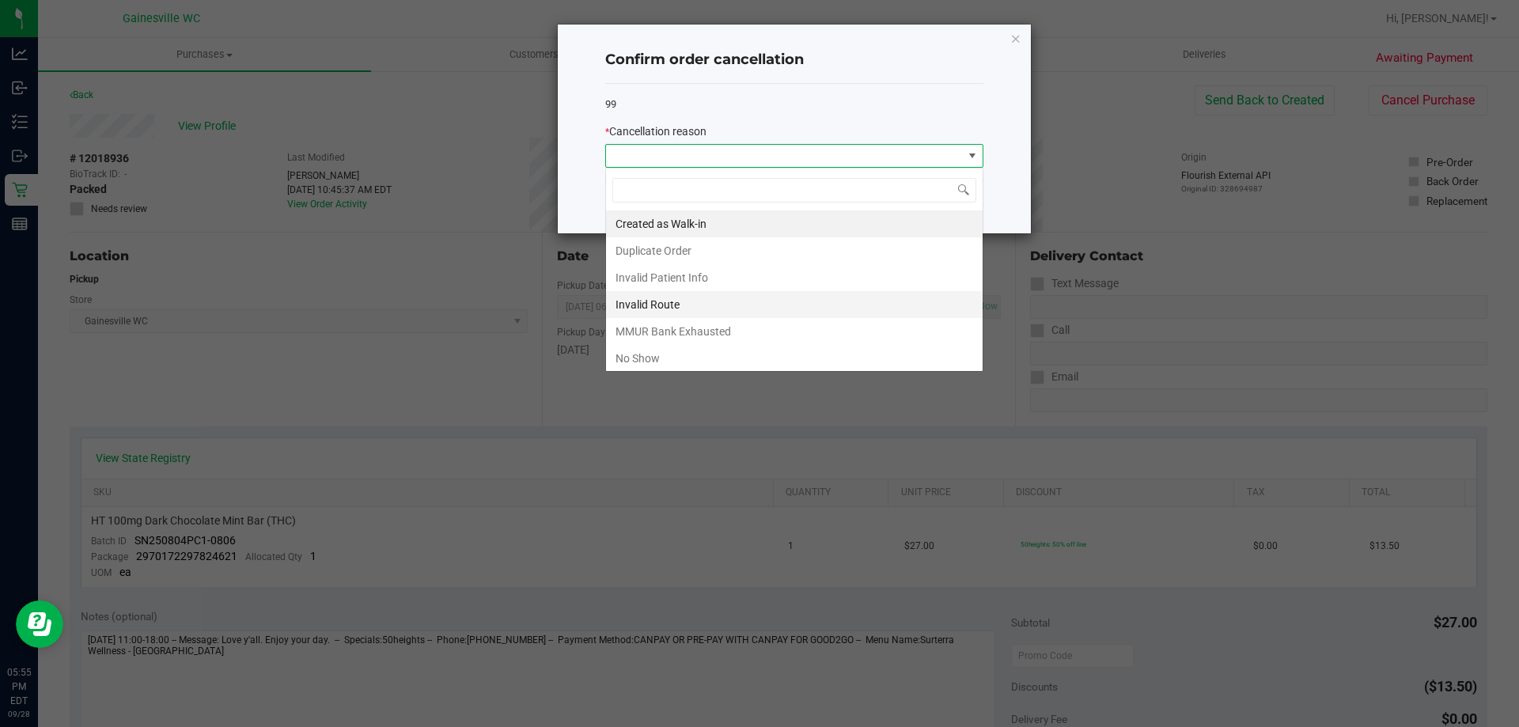
scroll to position [24, 378]
click at [718, 351] on li "No Show" at bounding box center [794, 358] width 377 height 27
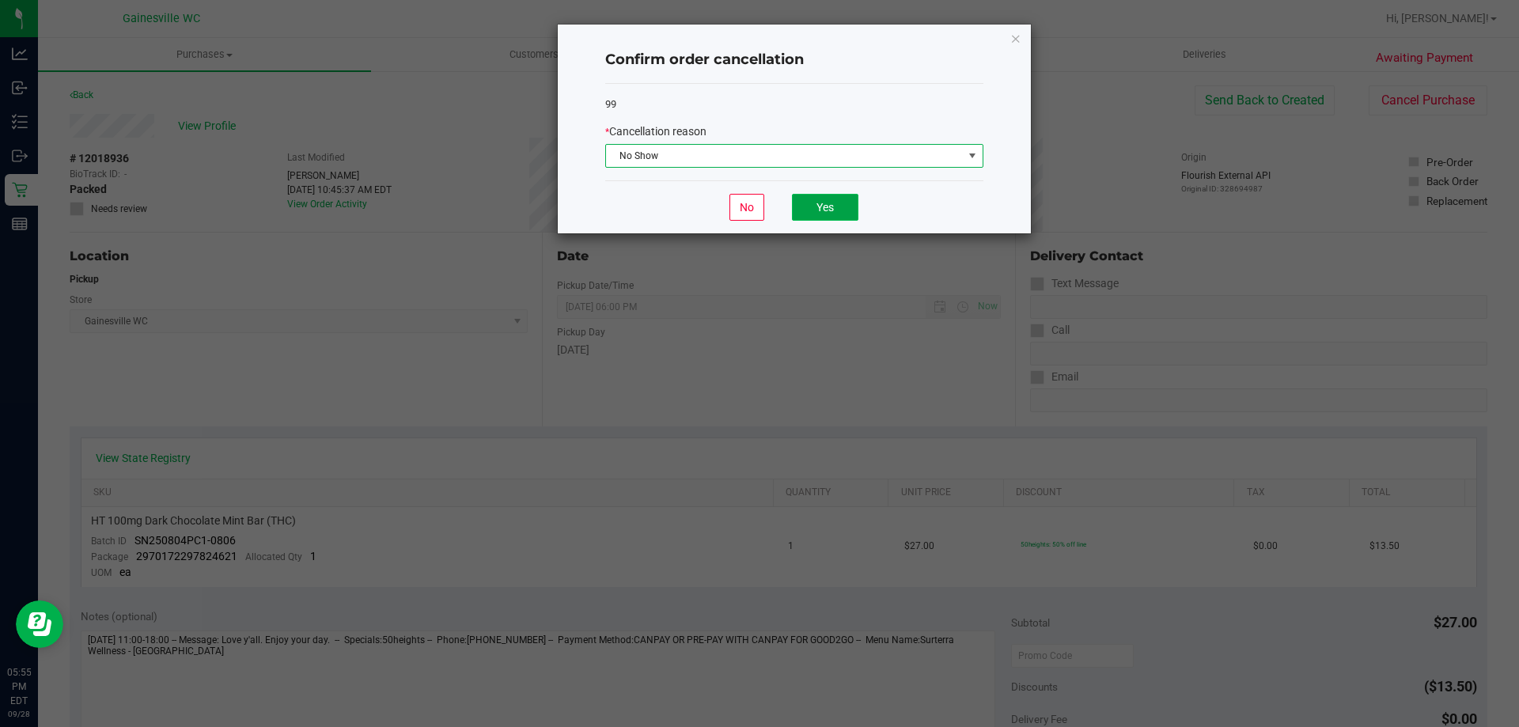
click at [823, 215] on button "Yes" at bounding box center [825, 207] width 66 height 27
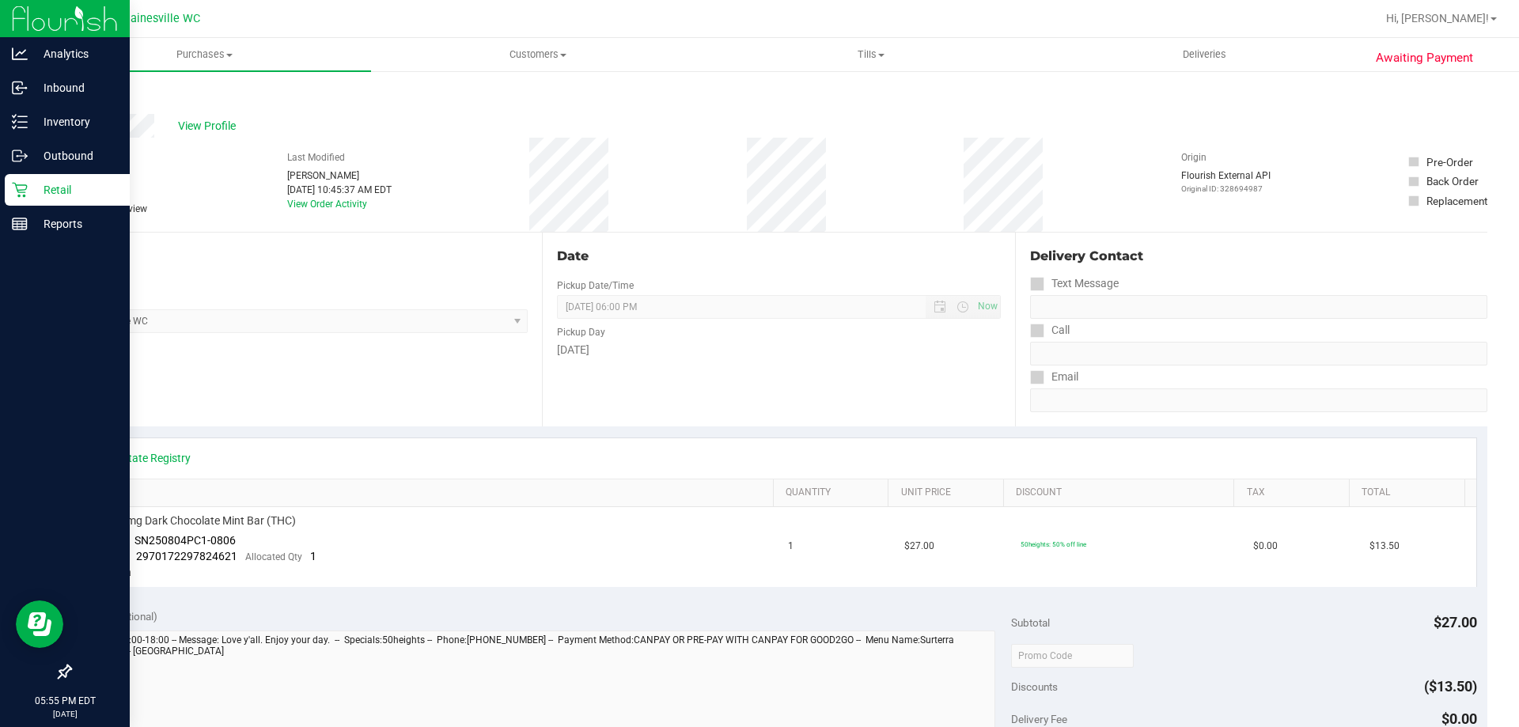
click at [17, 193] on icon at bounding box center [20, 190] width 16 height 16
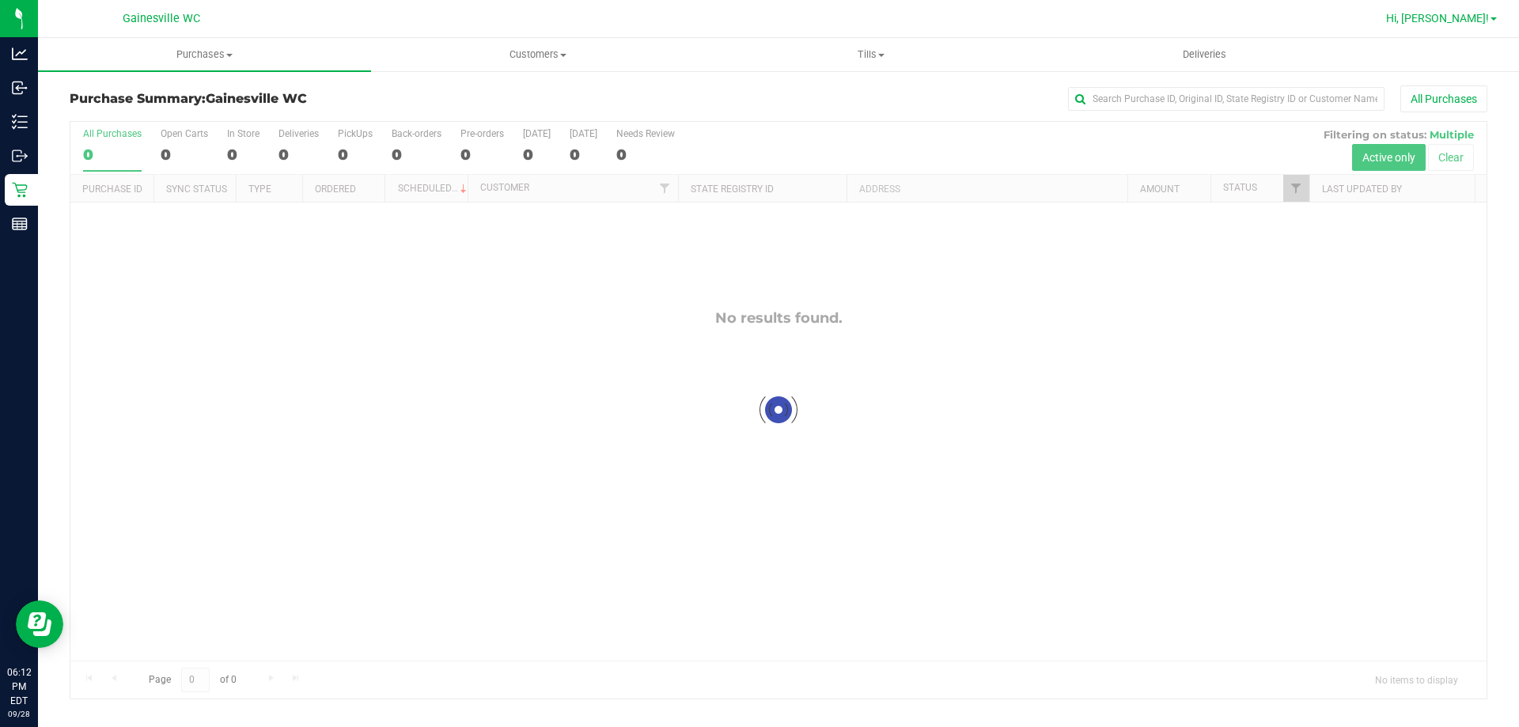
click at [1485, 21] on span "Hi, [PERSON_NAME]!" at bounding box center [1437, 18] width 103 height 13
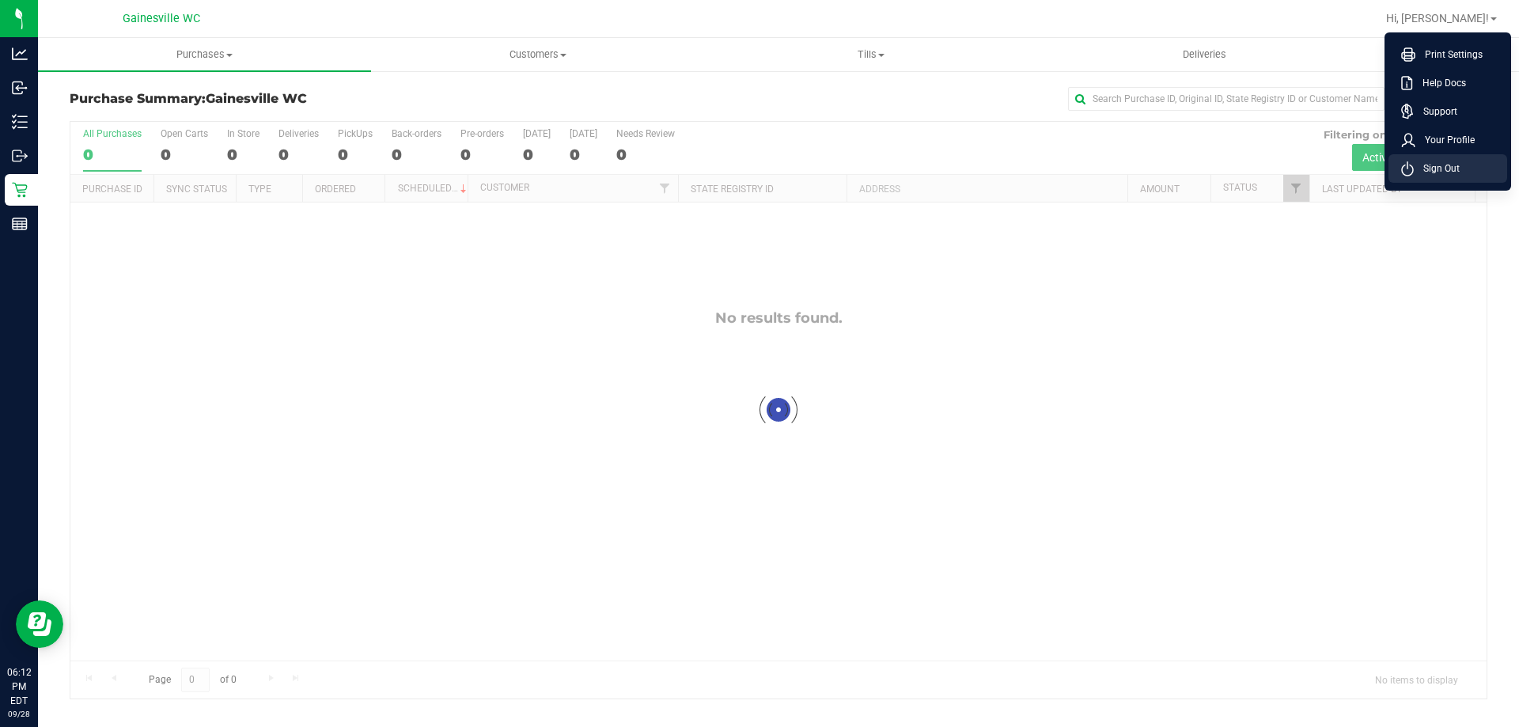
click at [1462, 180] on li "Sign Out" at bounding box center [1447, 168] width 119 height 28
